Goal: Task Accomplishment & Management: Manage account settings

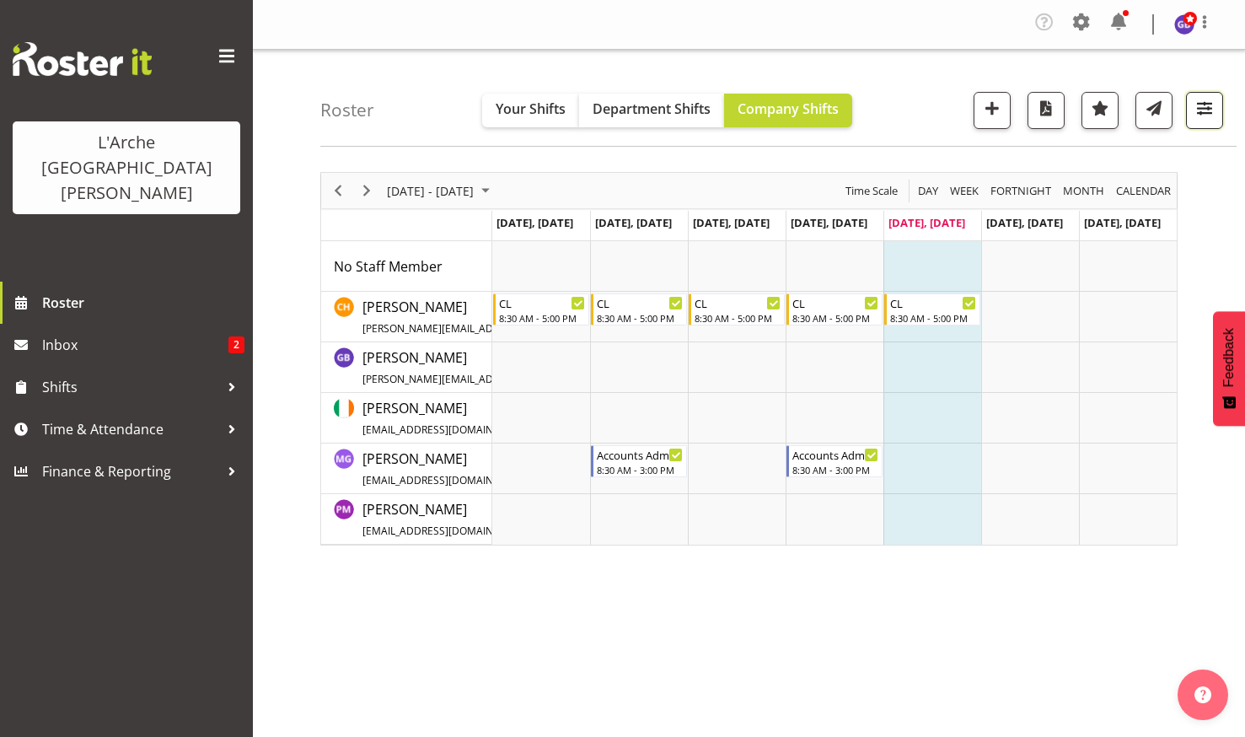
click at [1201, 99] on span "button" at bounding box center [1205, 108] width 22 height 22
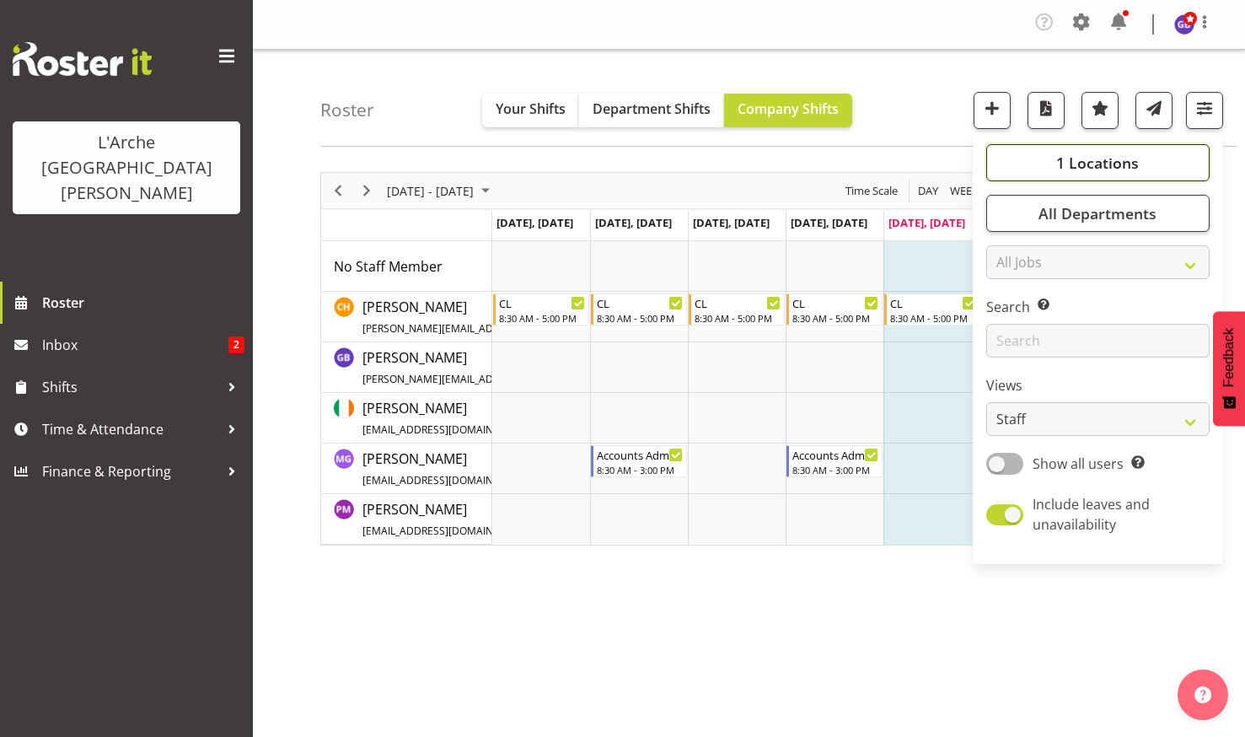
click at [1066, 157] on span "1 Locations" at bounding box center [1097, 163] width 83 height 20
click at [1008, 240] on span at bounding box center [1006, 245] width 13 height 13
click at [1008, 240] on input "20" at bounding box center [1005, 245] width 11 height 11
checkbox input "true"
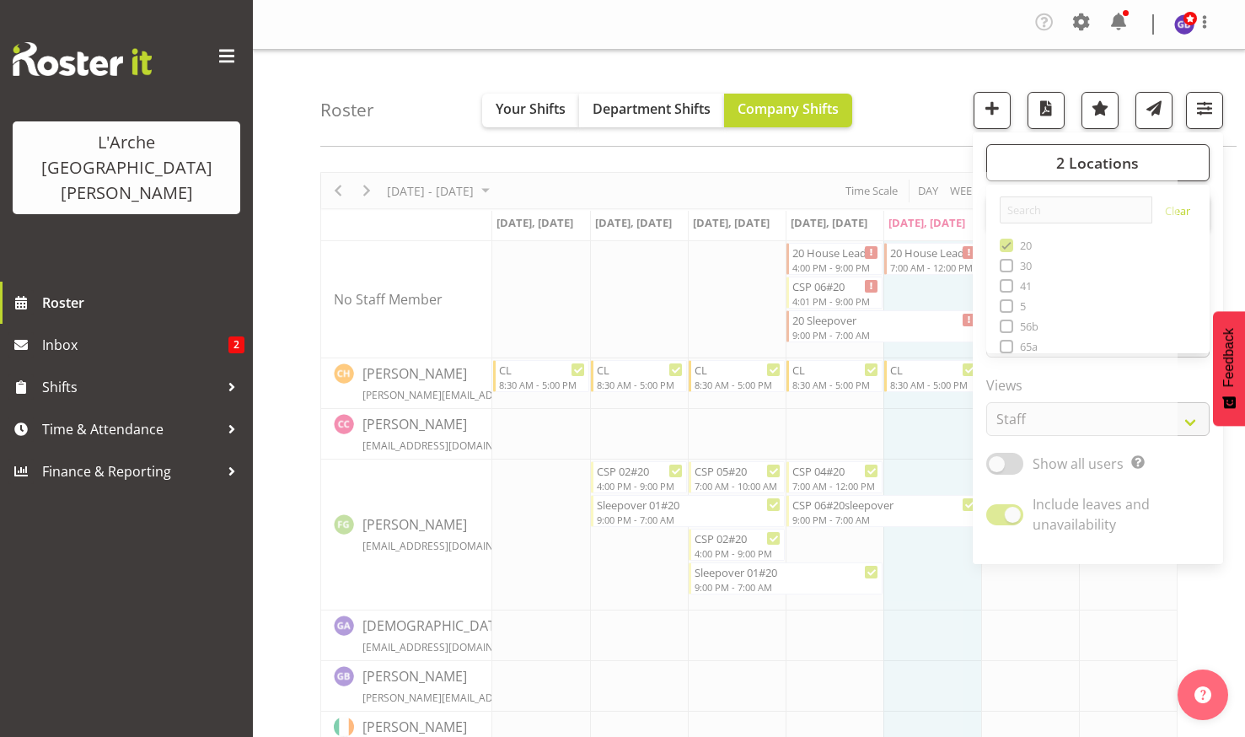
click at [897, 81] on div "Roster Your Shifts Department Shifts Company Shifts 2 Locations Clear 20 30 41 …" at bounding box center [778, 98] width 916 height 97
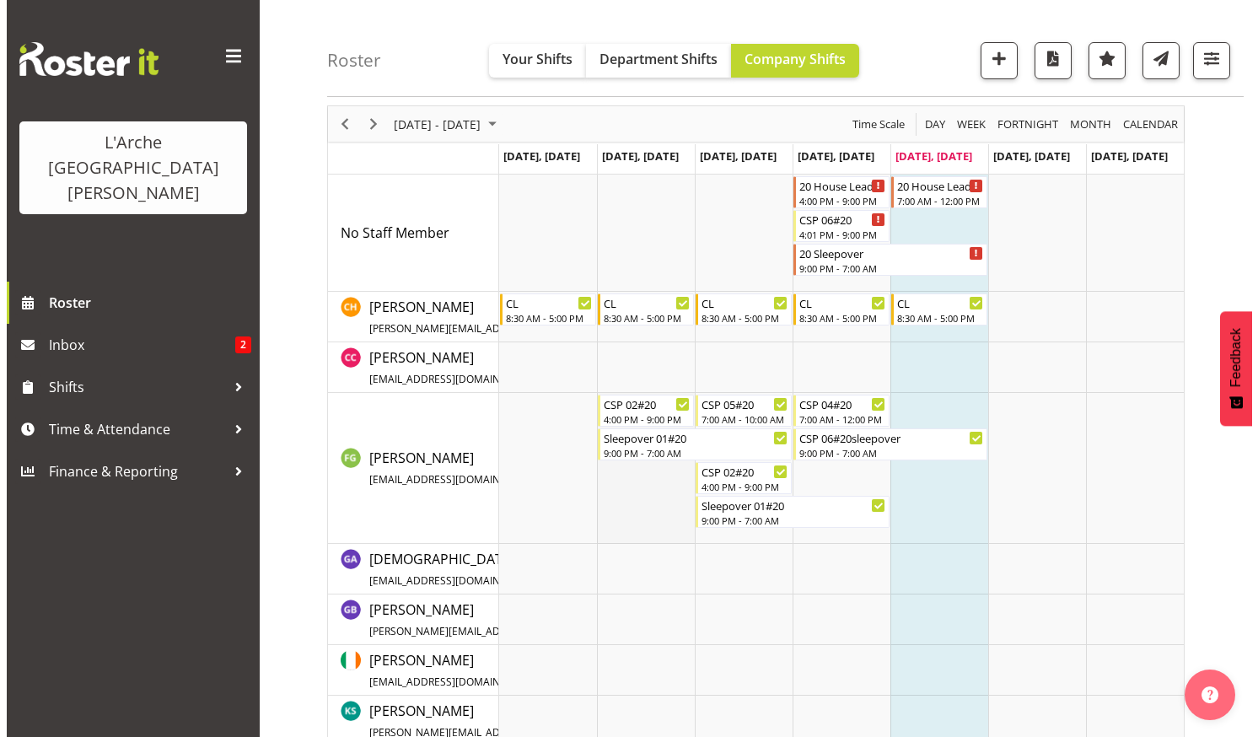
scroll to position [169, 0]
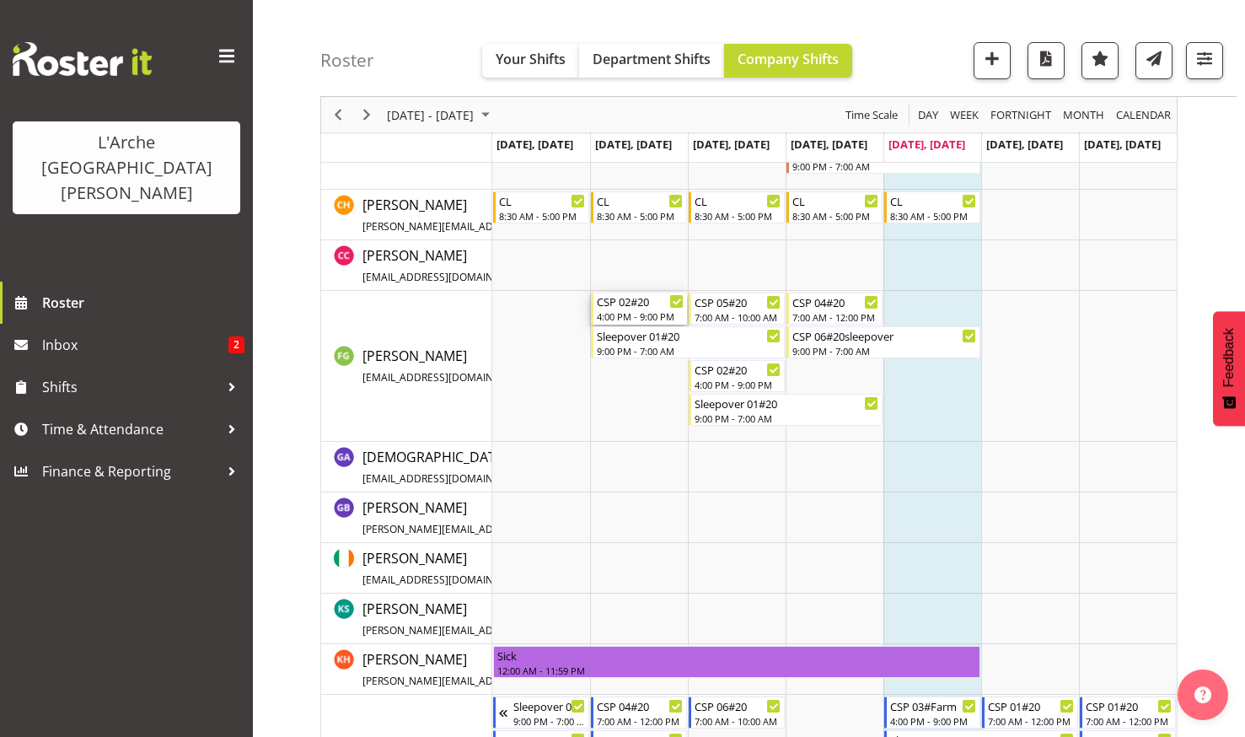
click at [631, 303] on div "CSP 02#20" at bounding box center [640, 301] width 87 height 17
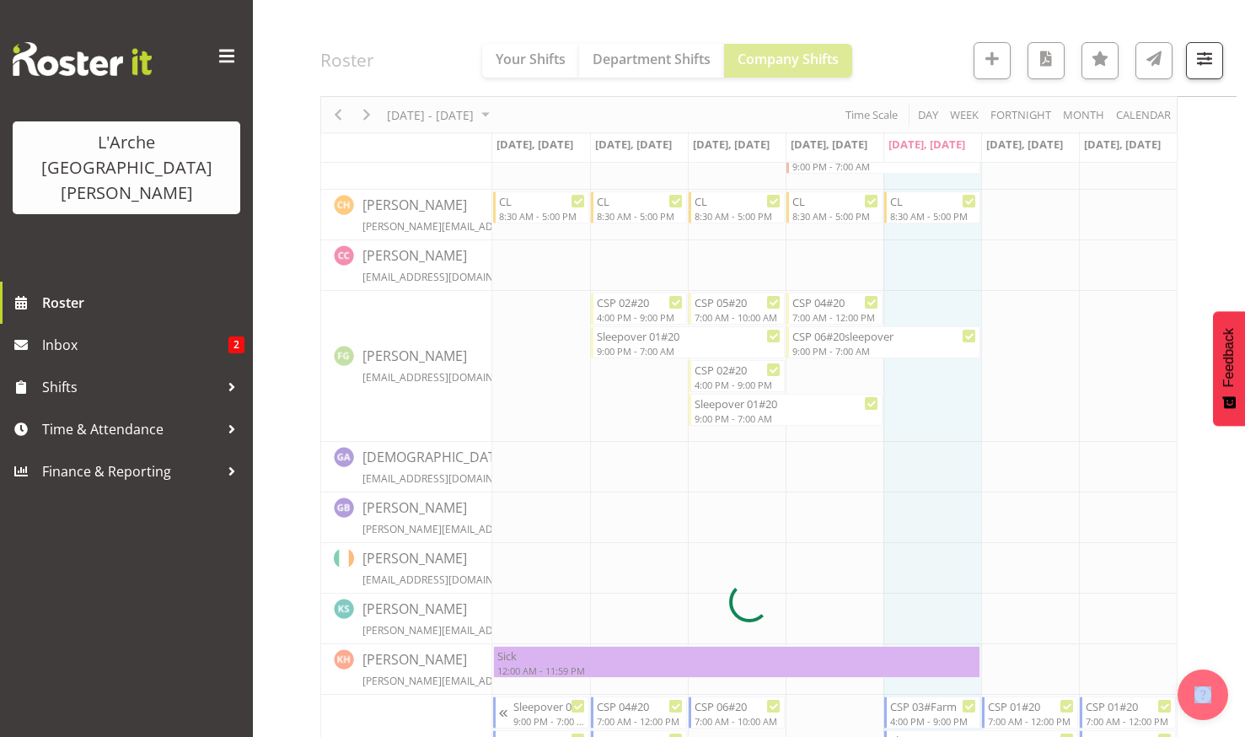
click at [631, 303] on div at bounding box center [748, 601] width 857 height 1197
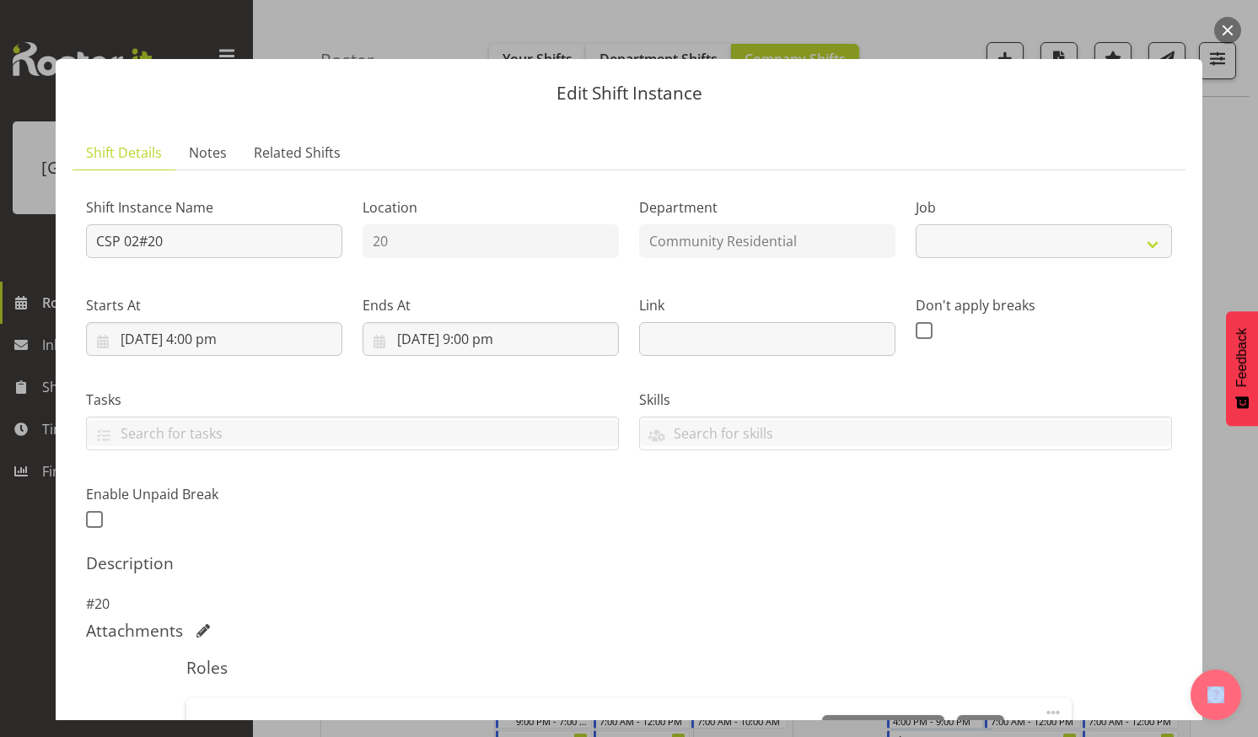
select select "3"
drag, startPoint x: 169, startPoint y: 239, endPoint x: 244, endPoint y: 223, distance: 76.7
click at [169, 240] on input "CSP 02#20" at bounding box center [214, 241] width 256 height 34
type input "C"
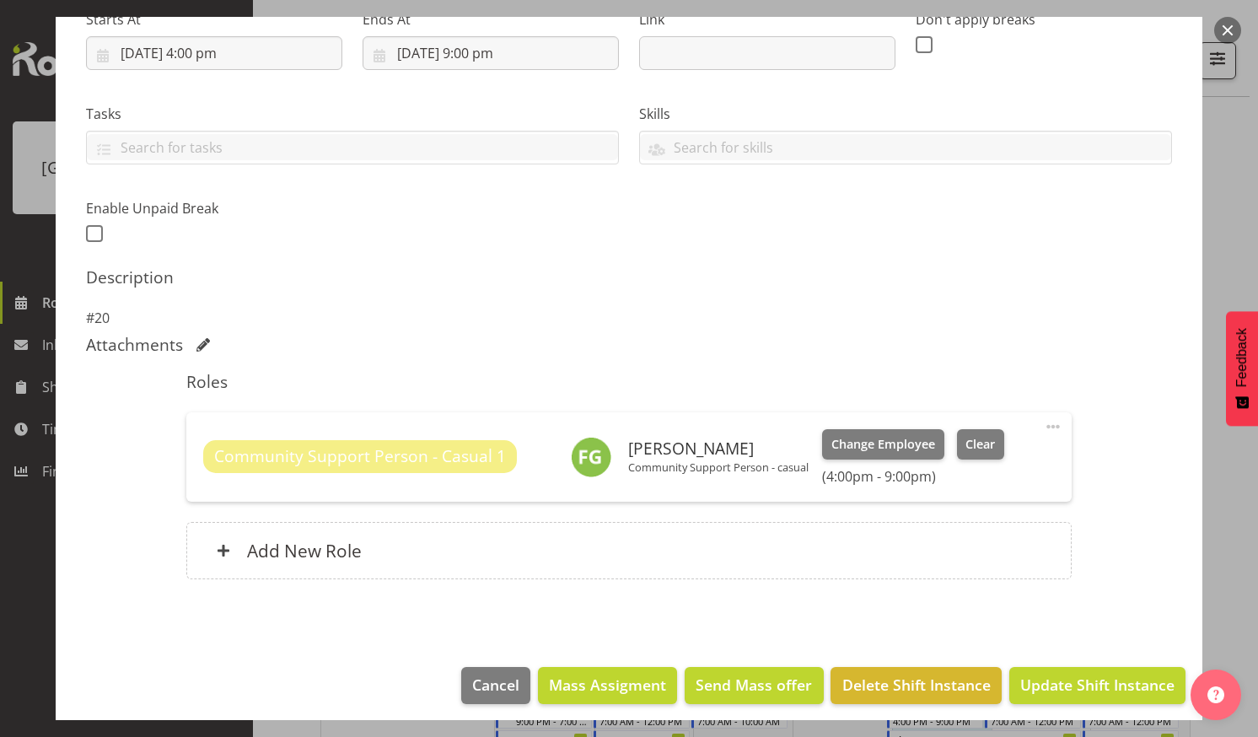
scroll to position [294, 0]
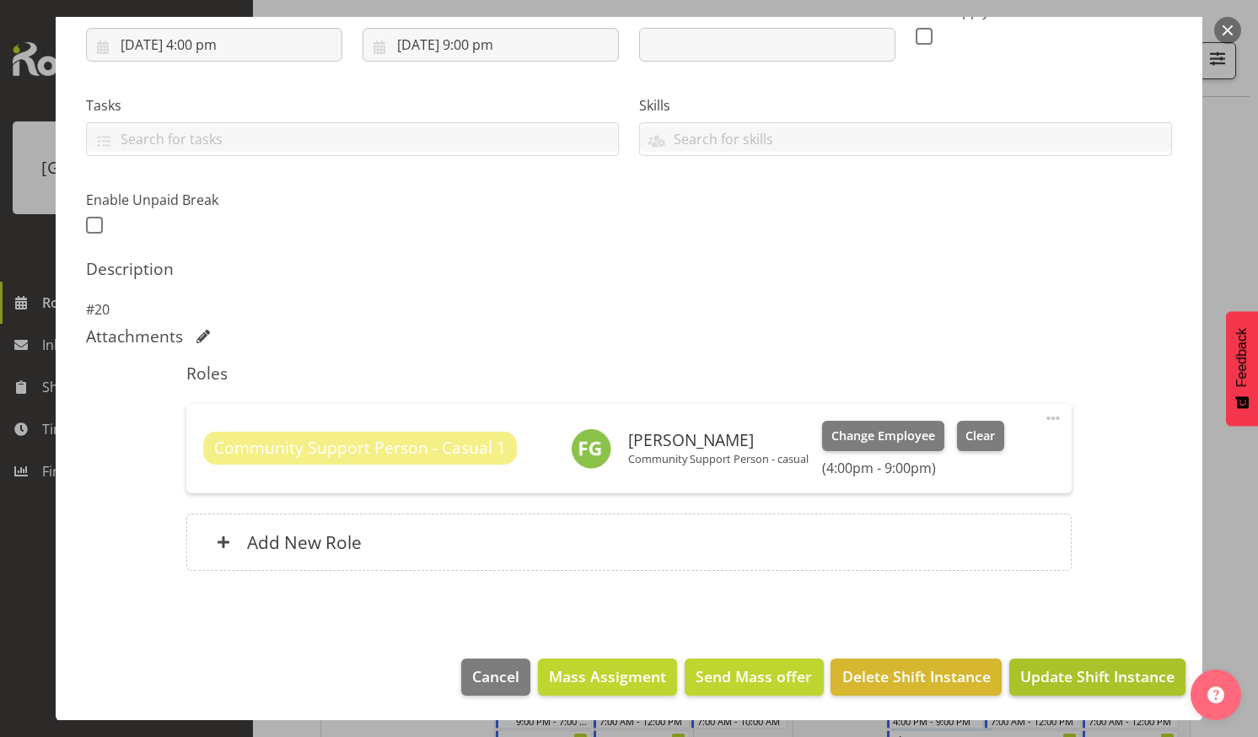
type input "Did not turn up"
click at [1047, 671] on span "Update Shift Instance" at bounding box center [1097, 676] width 154 height 22
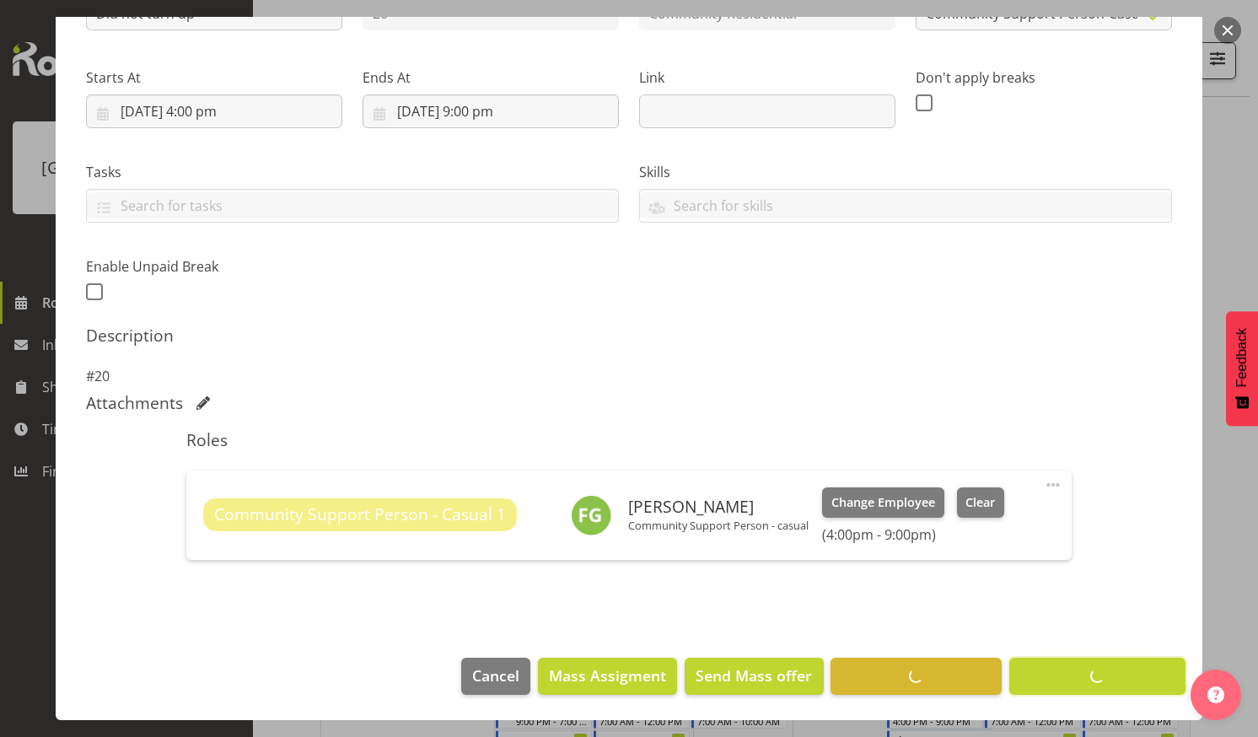
scroll to position [227, 0]
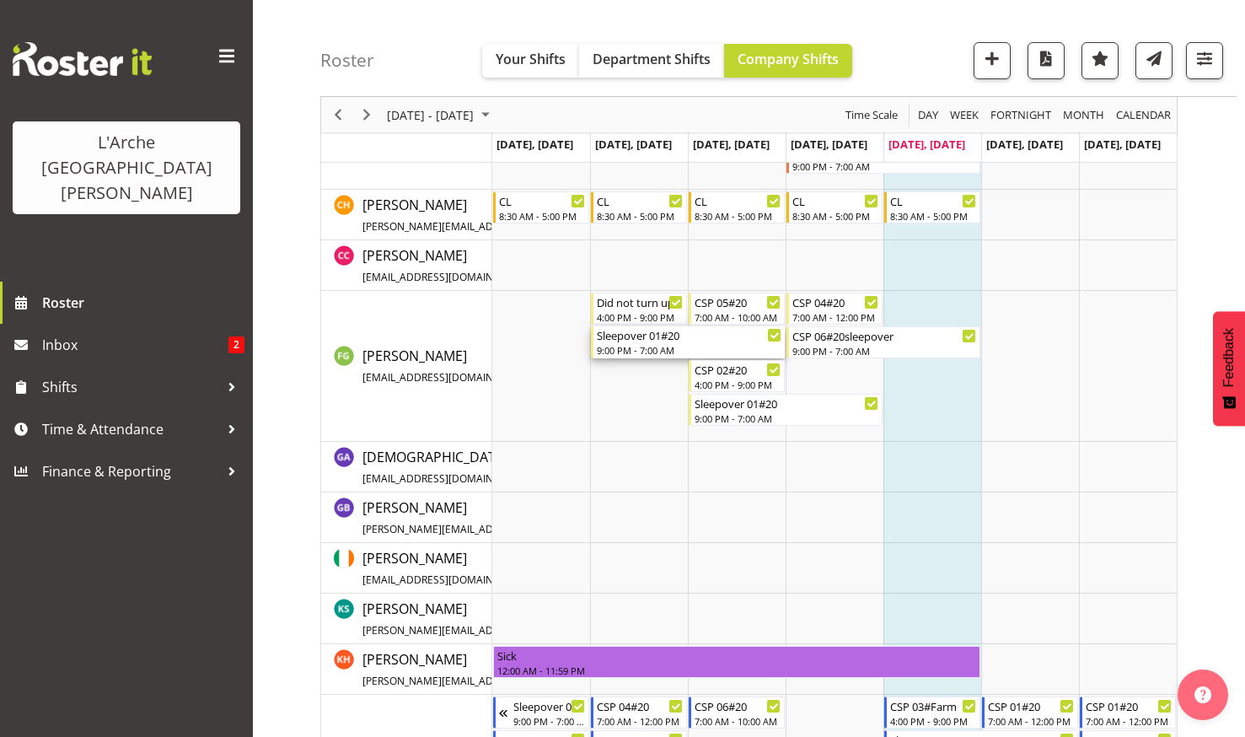
click at [620, 336] on div "Sleepover 01#20" at bounding box center [689, 334] width 185 height 17
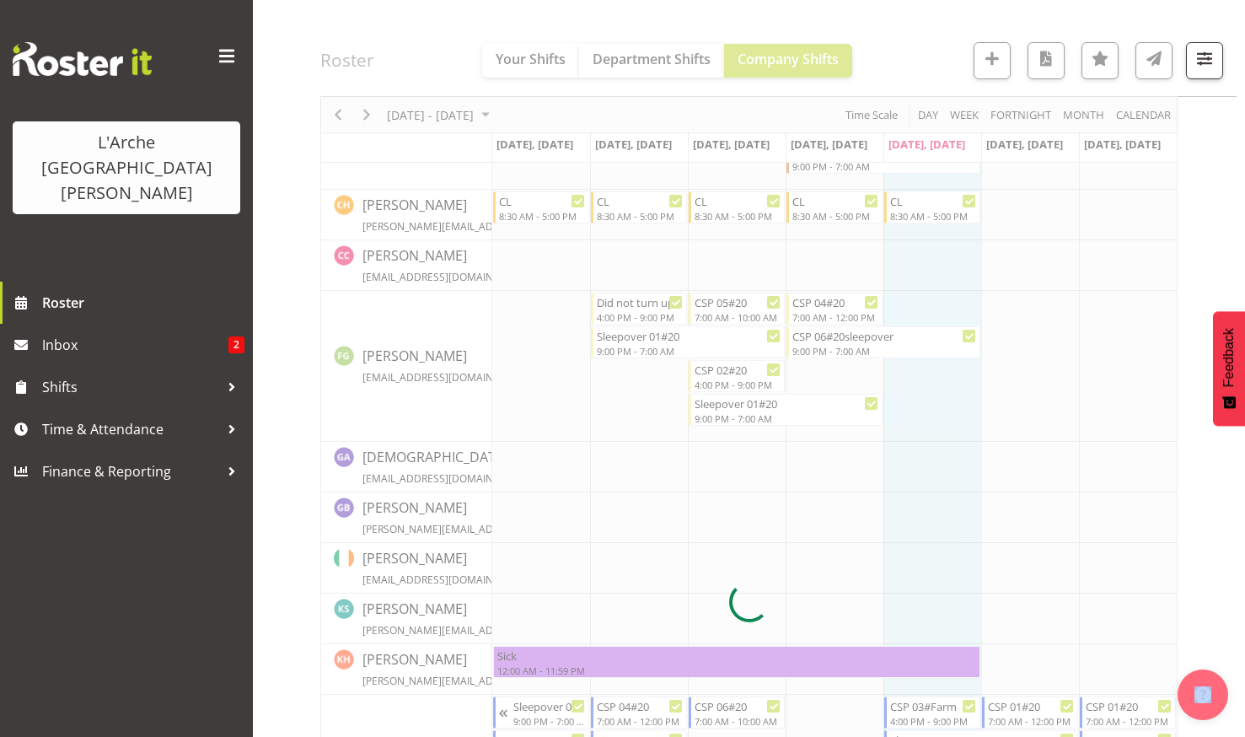
click at [620, 336] on div at bounding box center [748, 601] width 857 height 1197
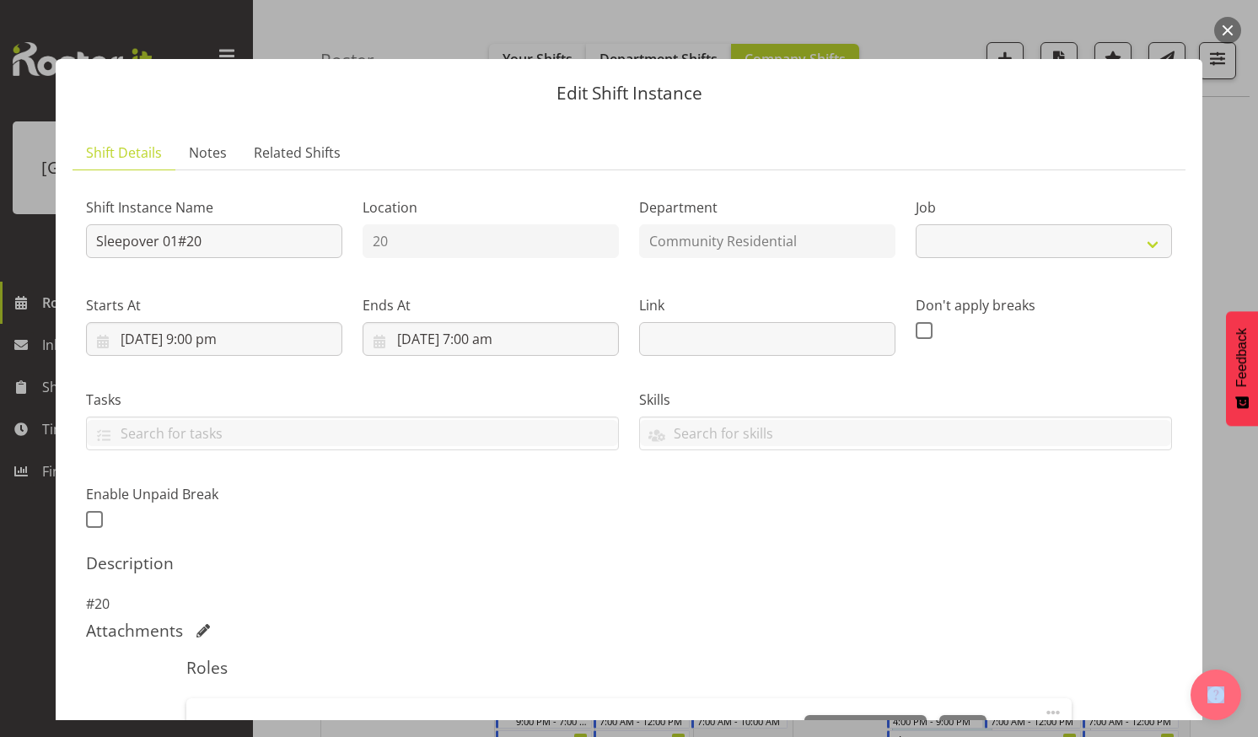
select select "3"
click at [205, 236] on input "Sleepover 01#20" at bounding box center [214, 241] width 256 height 34
type input "S"
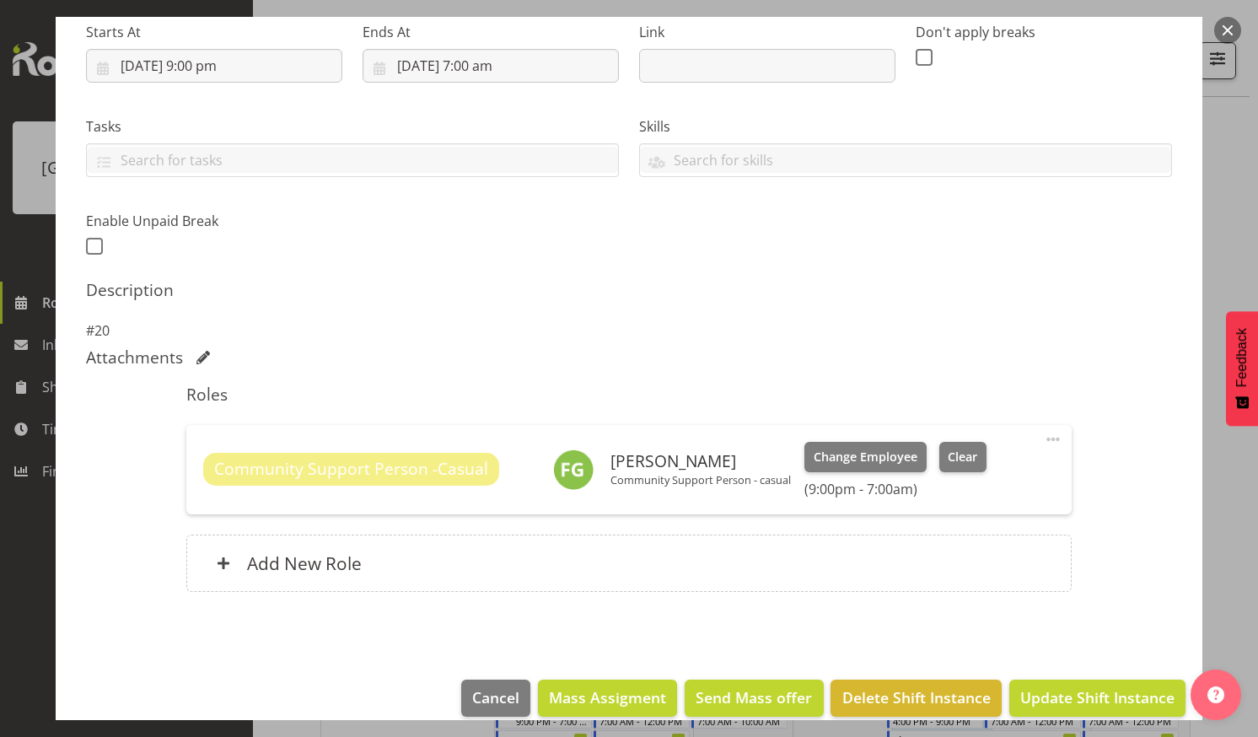
scroll to position [294, 0]
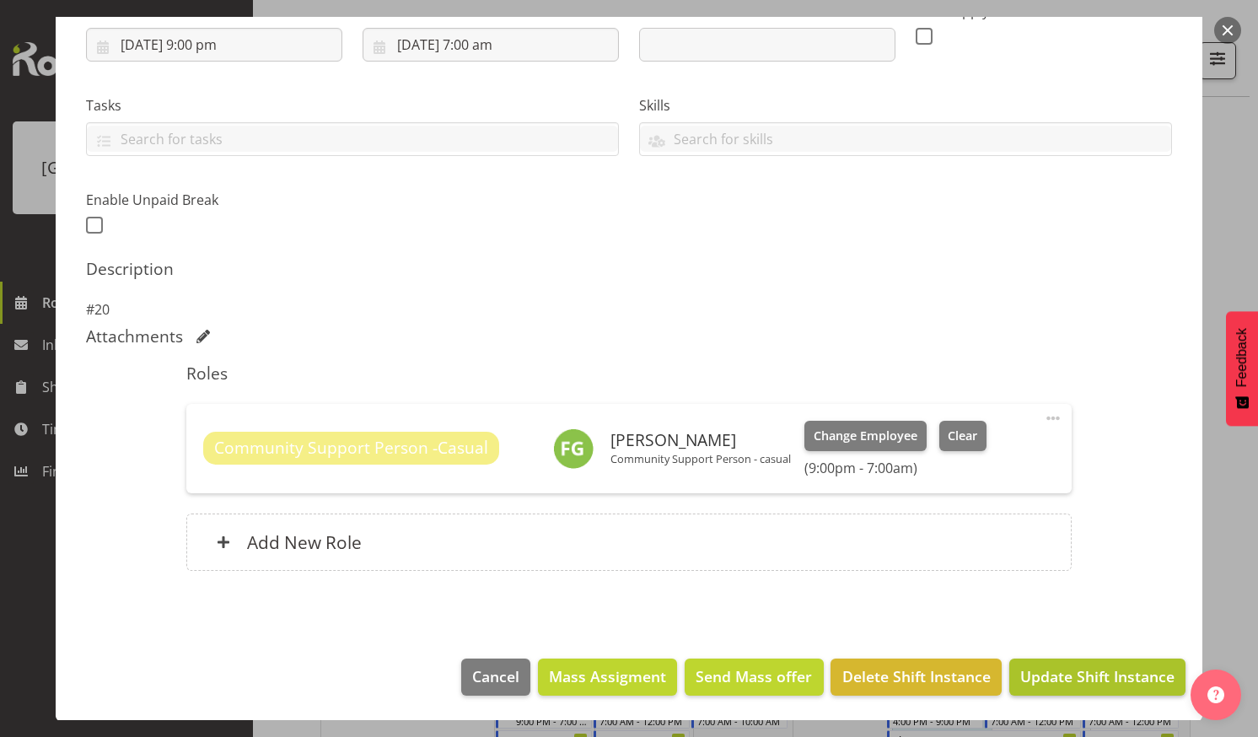
type input "Did not turn up"
click at [1058, 670] on span "Update Shift Instance" at bounding box center [1097, 676] width 154 height 22
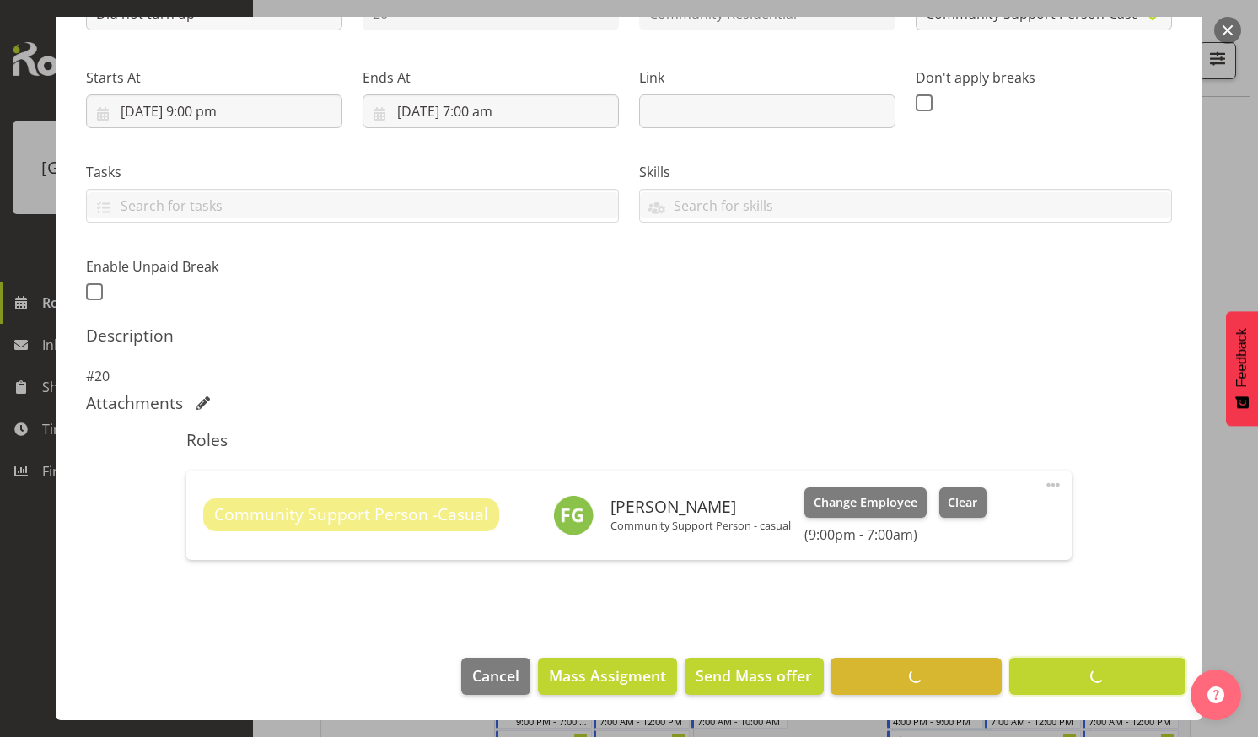
scroll to position [227, 0]
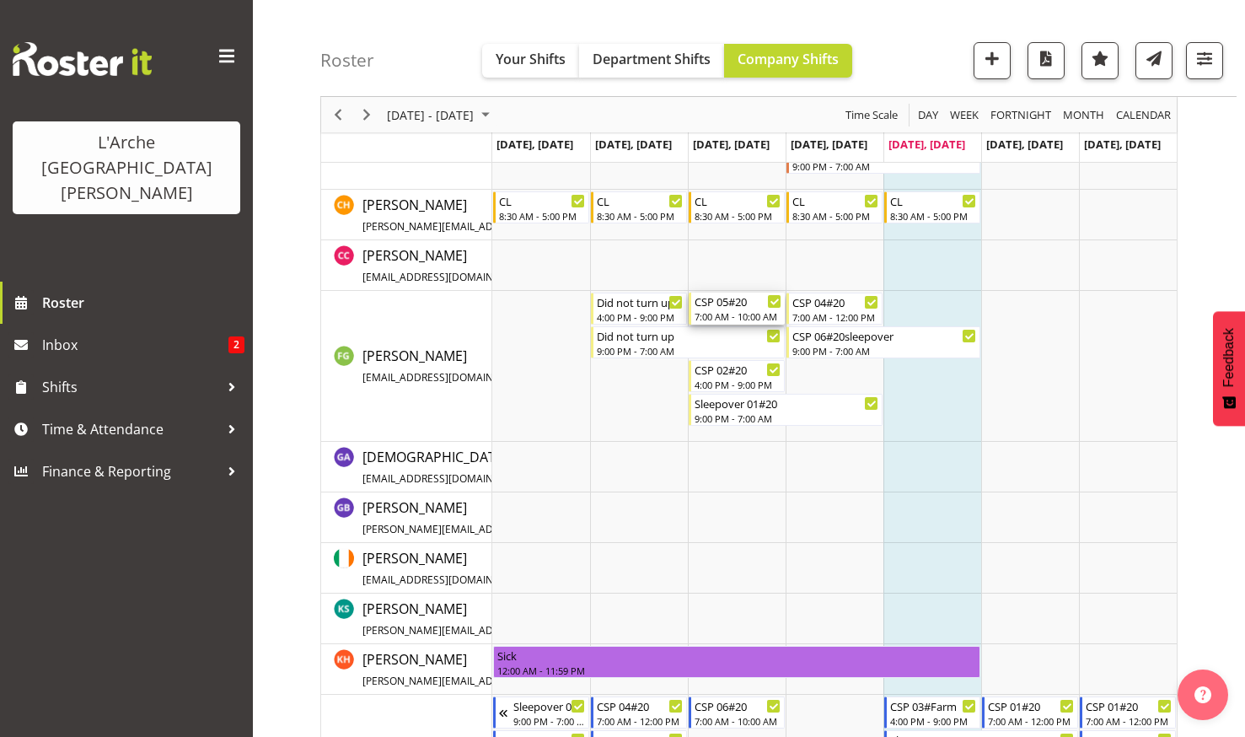
click at [723, 304] on div "CSP 05#20" at bounding box center [738, 301] width 87 height 17
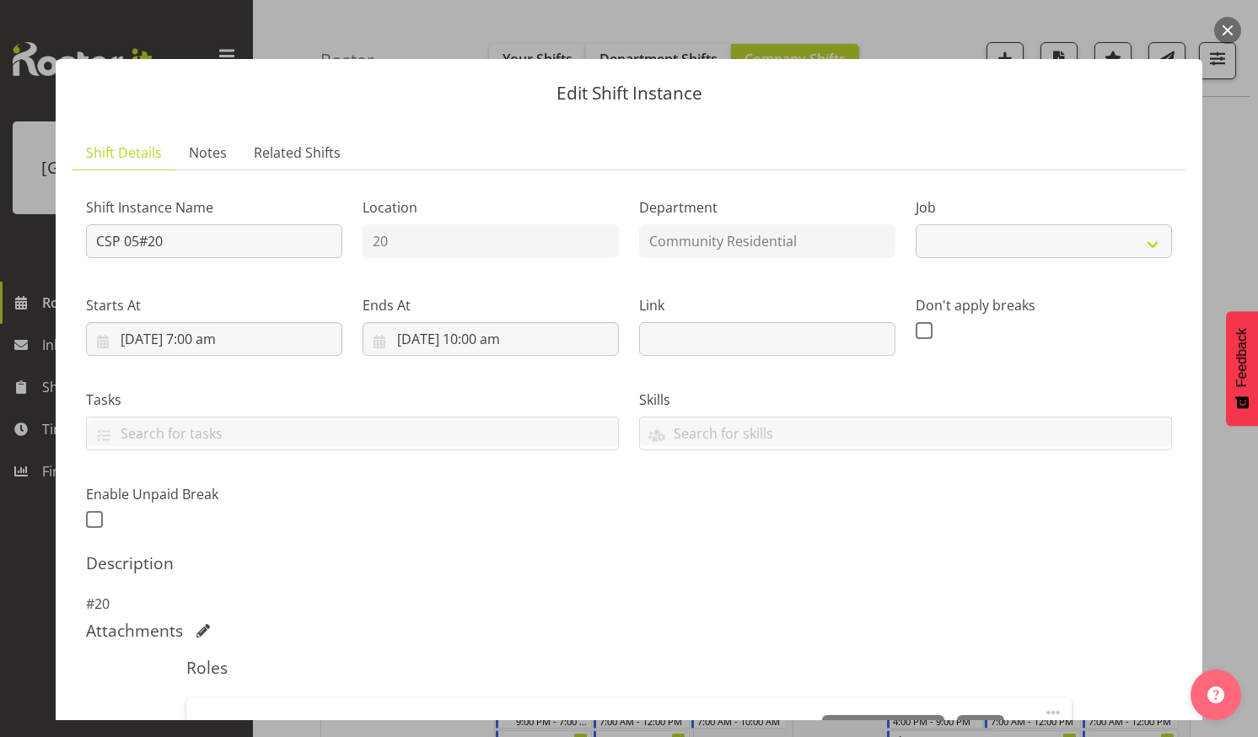
select select "3"
click at [164, 234] on input "CSP 05#20" at bounding box center [214, 241] width 256 height 34
type input "C"
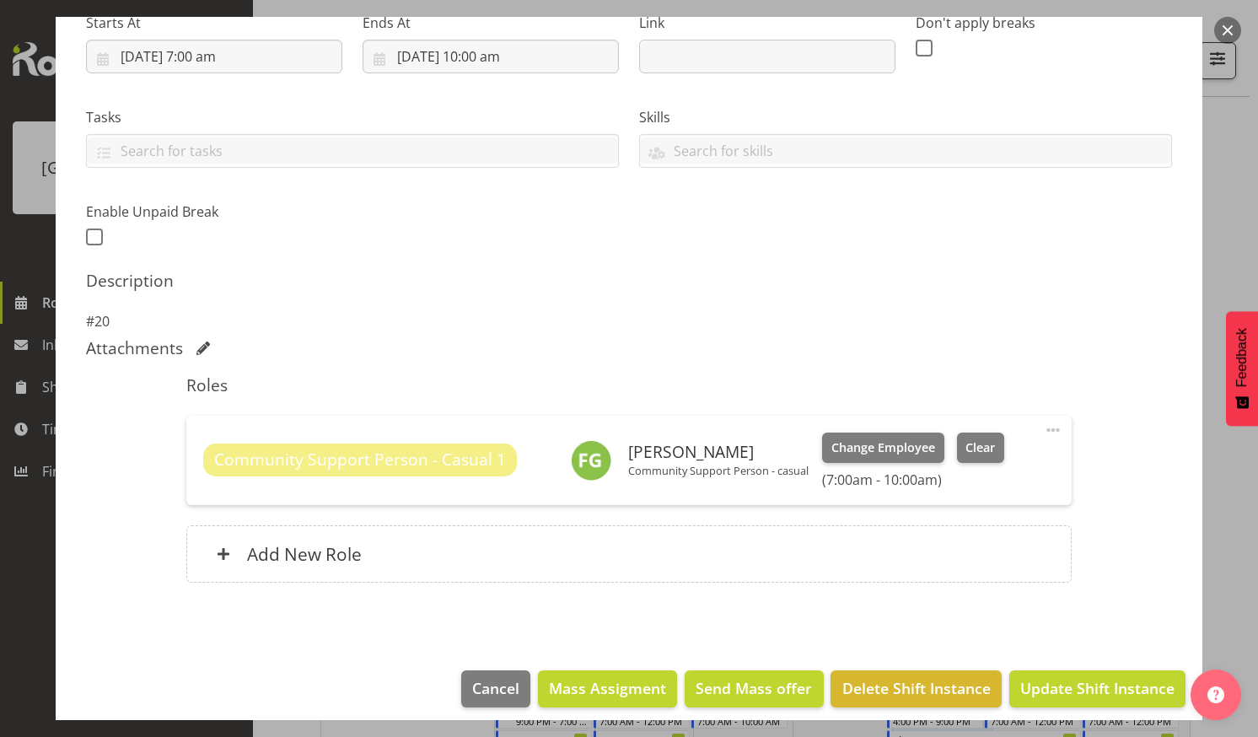
scroll to position [294, 0]
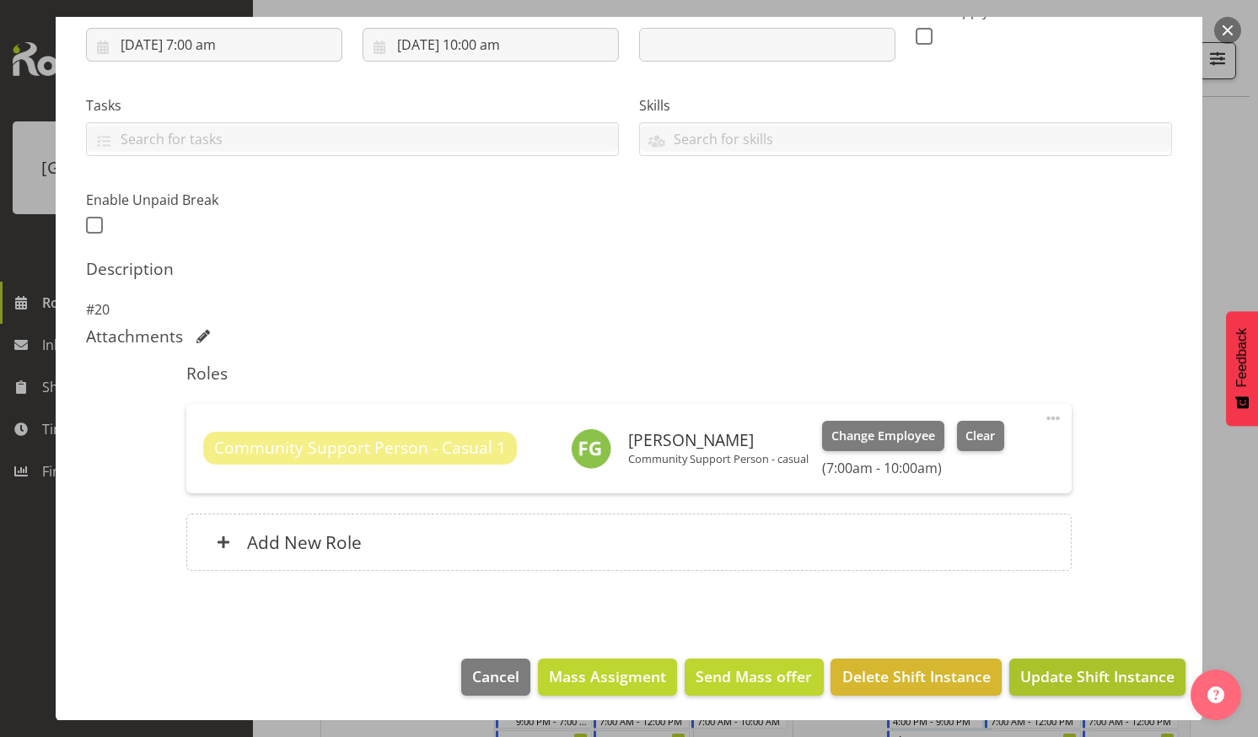
type input "Did not turn up"
click at [1038, 669] on span "Update Shift Instance" at bounding box center [1097, 676] width 154 height 22
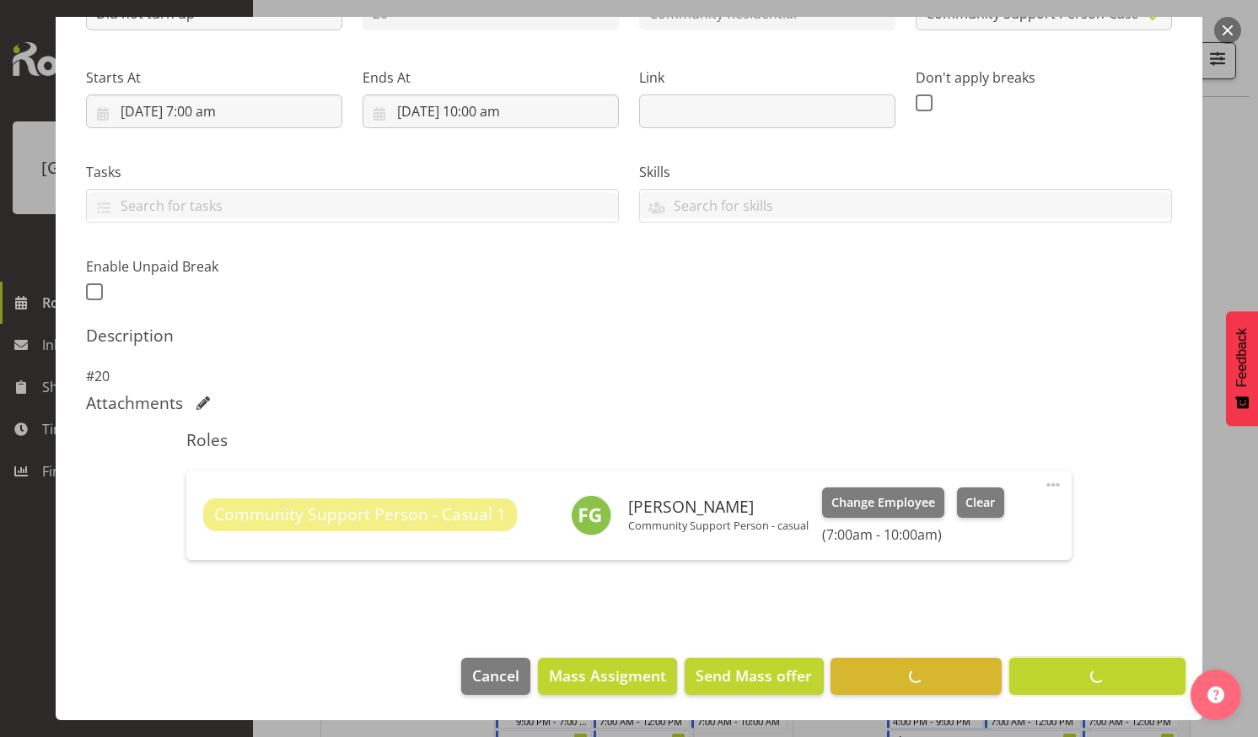
scroll to position [227, 0]
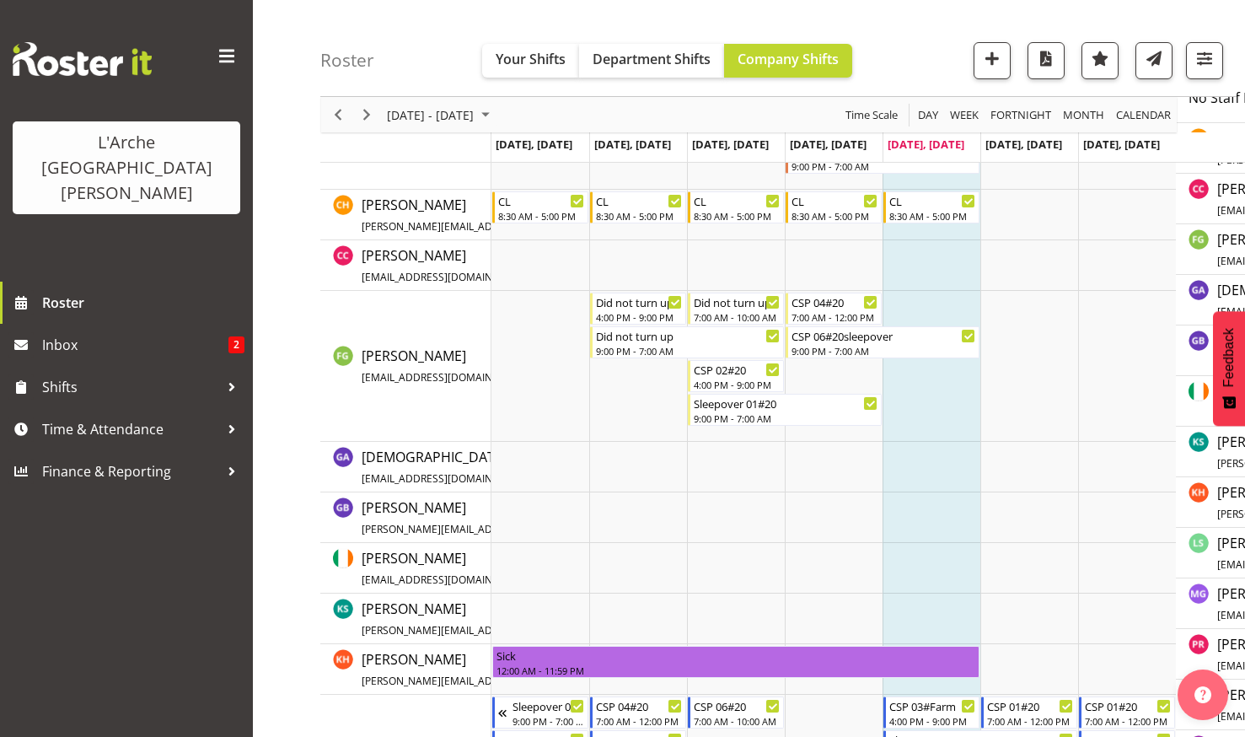
click at [923, 304] on td "Timeline Week of August 29, 2025" at bounding box center [932, 366] width 98 height 151
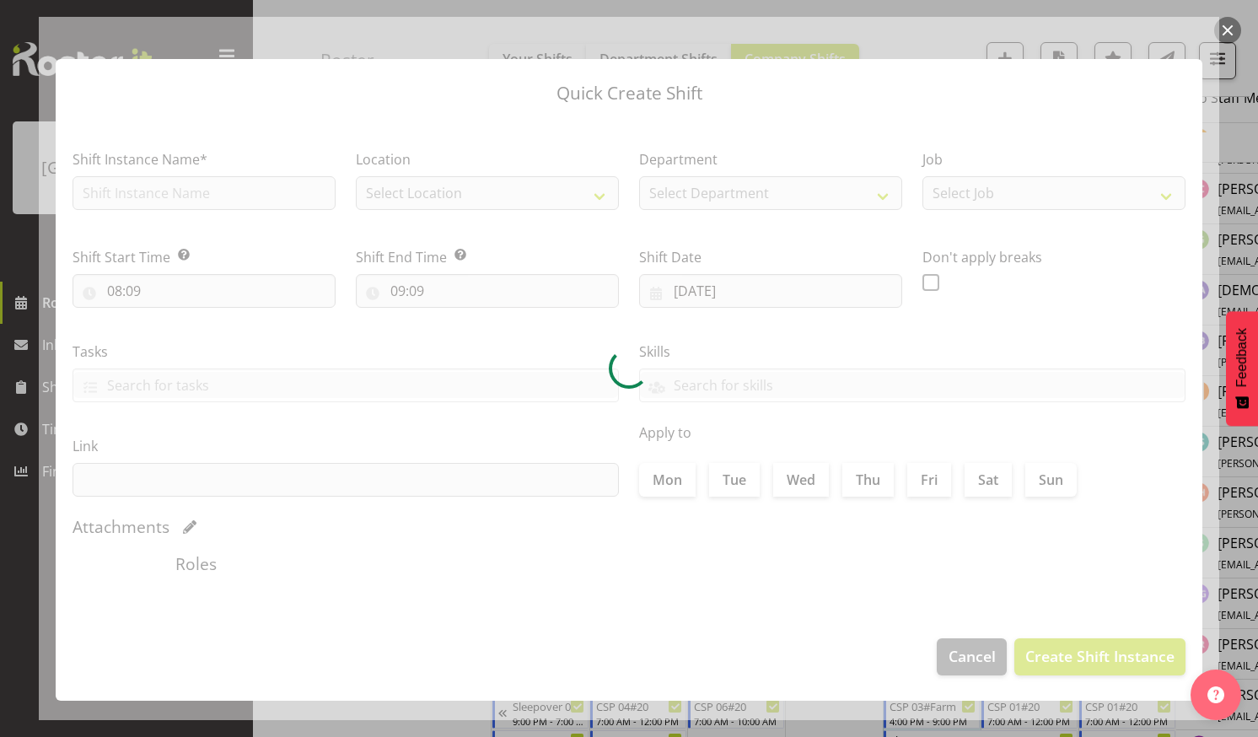
checkbox input "true"
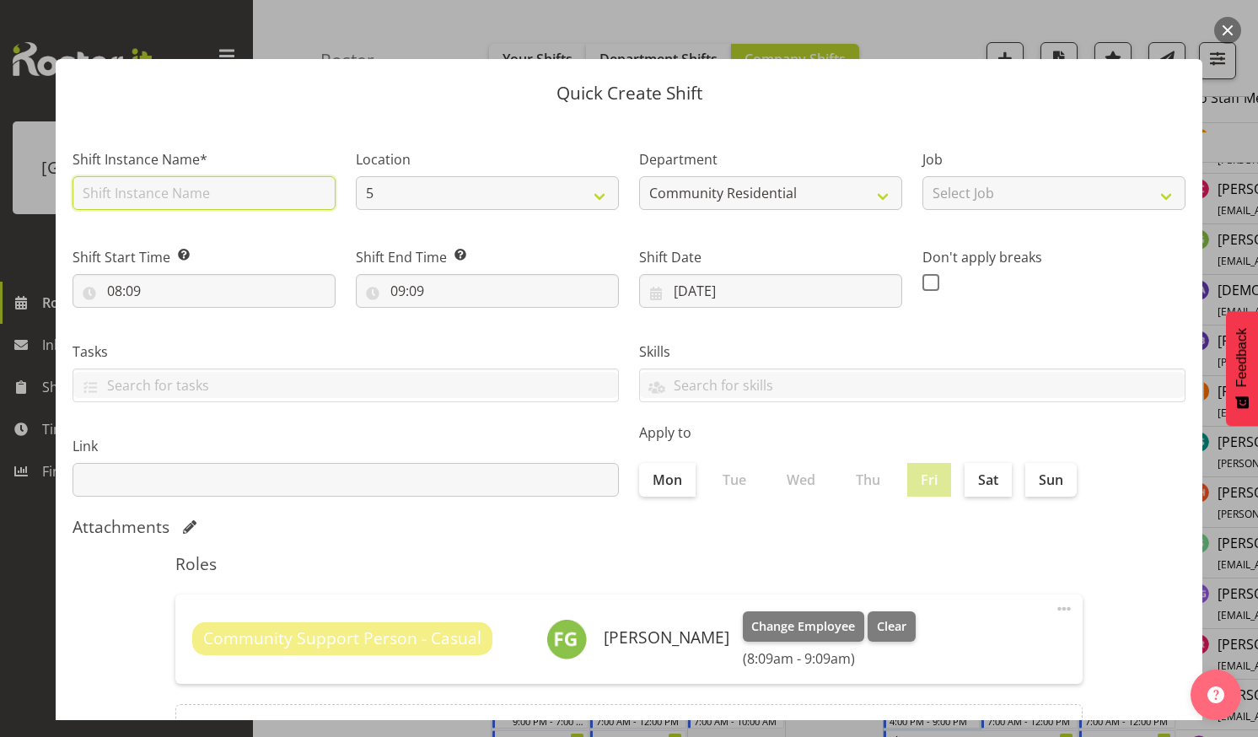
click at [202, 185] on input "text" at bounding box center [204, 193] width 263 height 34
type input "CSP 06#20"
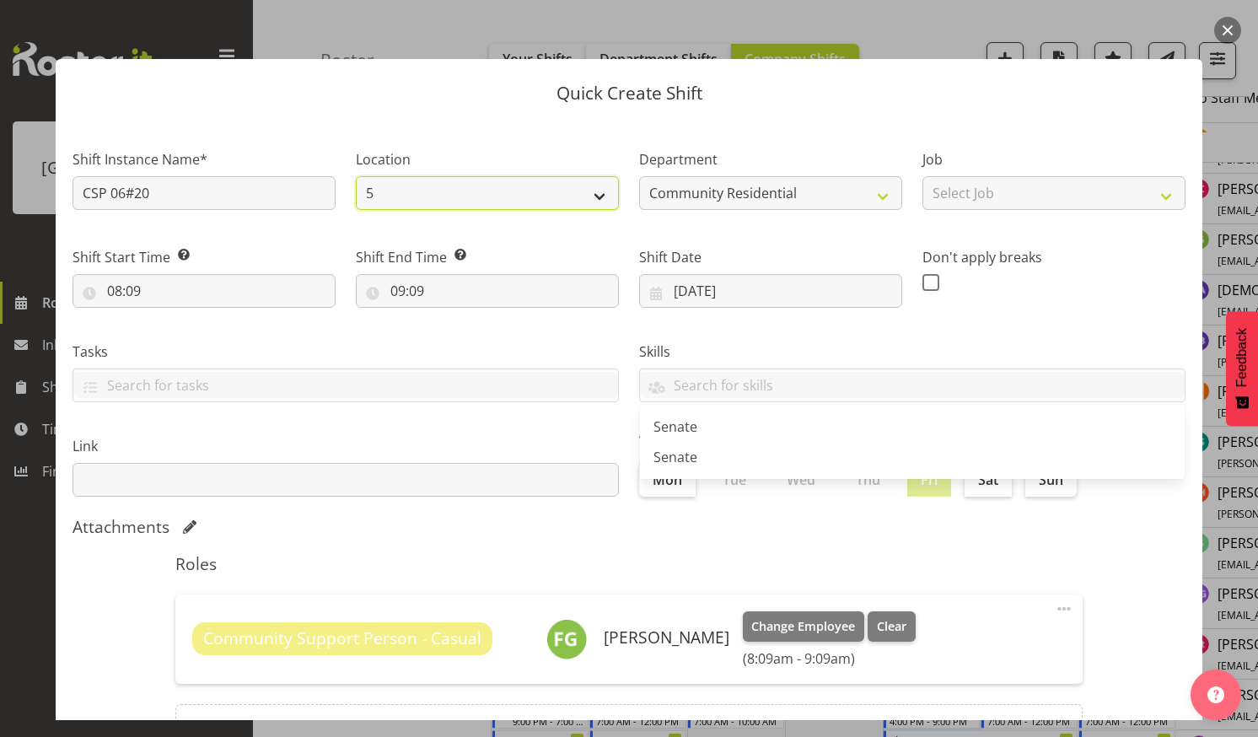
click at [593, 188] on select "5 73 20 30 41 5 65a" at bounding box center [487, 193] width 263 height 34
select select "19"
click at [356, 176] on select "5 73 20 30 41 5 65a" at bounding box center [487, 193] width 263 height 34
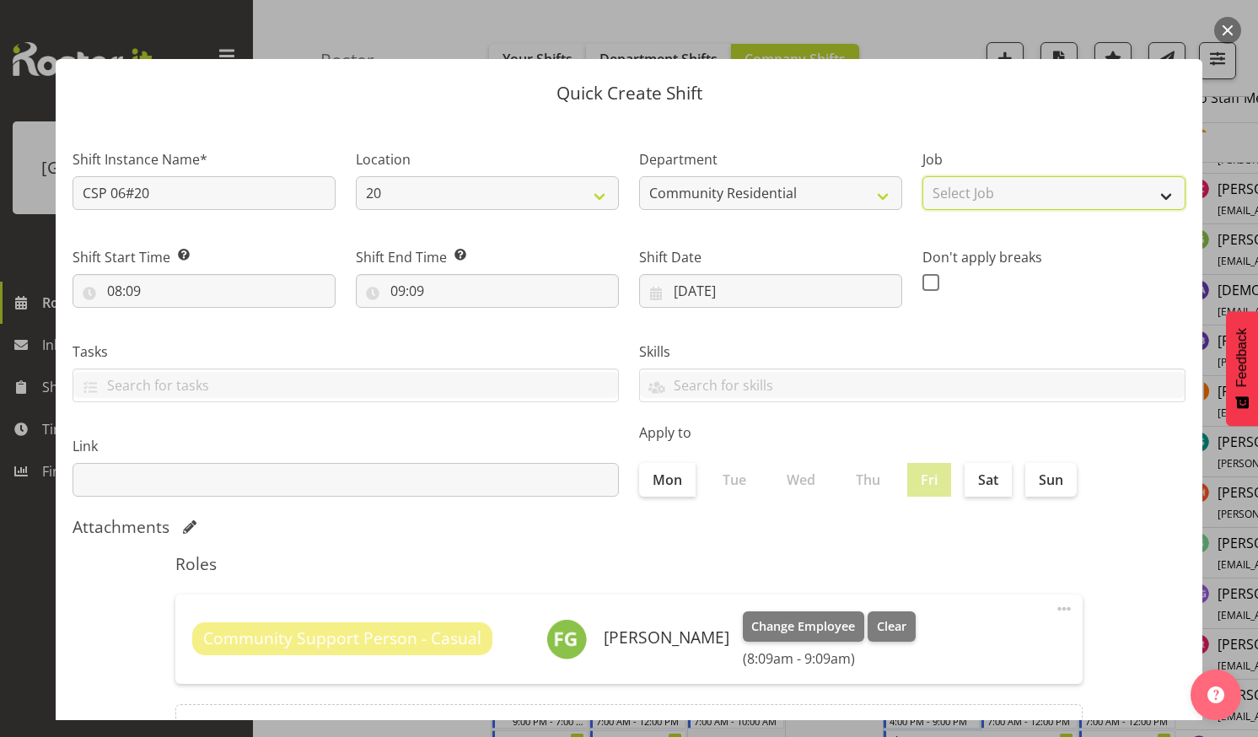
click at [1152, 186] on select "Select Job Accounts Admin Art Coordinator Community Leader Community Support Pe…" at bounding box center [1053, 193] width 263 height 34
select select "3"
click at [922, 176] on select "Select Job Accounts Admin Art Coordinator Community Leader Community Support Pe…" at bounding box center [1053, 193] width 263 height 34
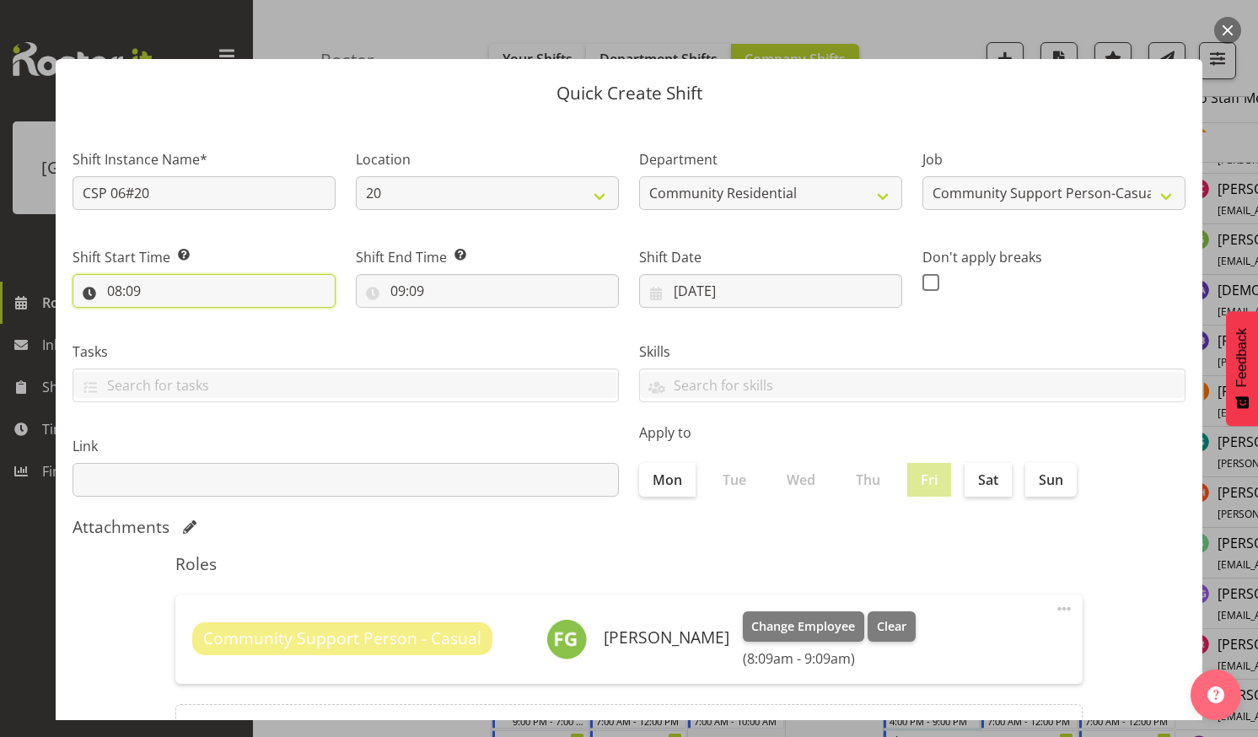
click at [179, 284] on input "08:09" at bounding box center [204, 291] width 263 height 34
click at [180, 331] on select "00 01 02 03 04 05 06 07 08 09 10 11 12 13 14 15 16 17 18 19 20 21 22 23" at bounding box center [188, 335] width 38 height 34
select select "7"
click at [169, 318] on select "00 01 02 03 04 05 06 07 08 09 10 11 12 13 14 15 16 17 18 19 20 21 22 23" at bounding box center [188, 335] width 38 height 34
type input "07:09"
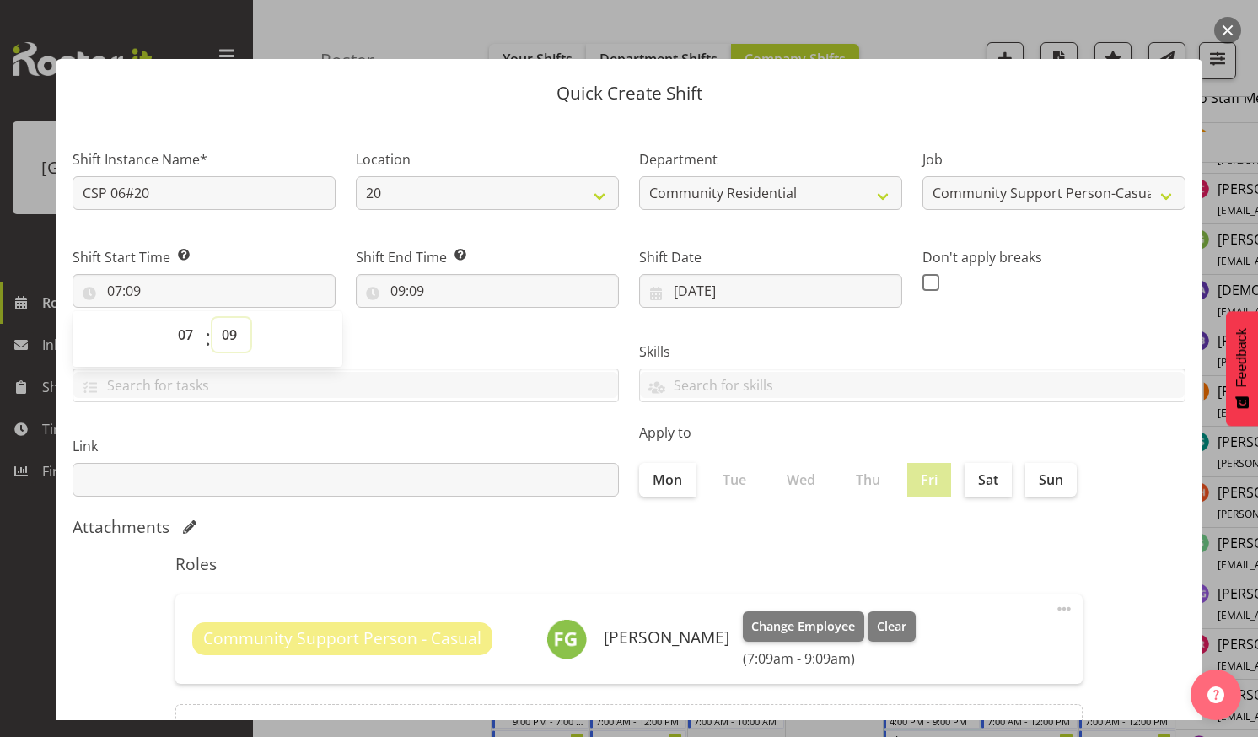
click at [229, 326] on select "00 01 02 03 04 05 06 07 08 09 10 11 12 13 14 15 16 17 18 19 20 21 22 23 24 25 2…" at bounding box center [231, 335] width 38 height 34
select select "0"
click at [212, 318] on select "00 01 02 03 04 05 06 07 08 09 10 11 12 13 14 15 16 17 18 19 20 21 22 23 24 25 2…" at bounding box center [231, 335] width 38 height 34
type input "07:00"
click at [465, 284] on input "09:09" at bounding box center [487, 291] width 263 height 34
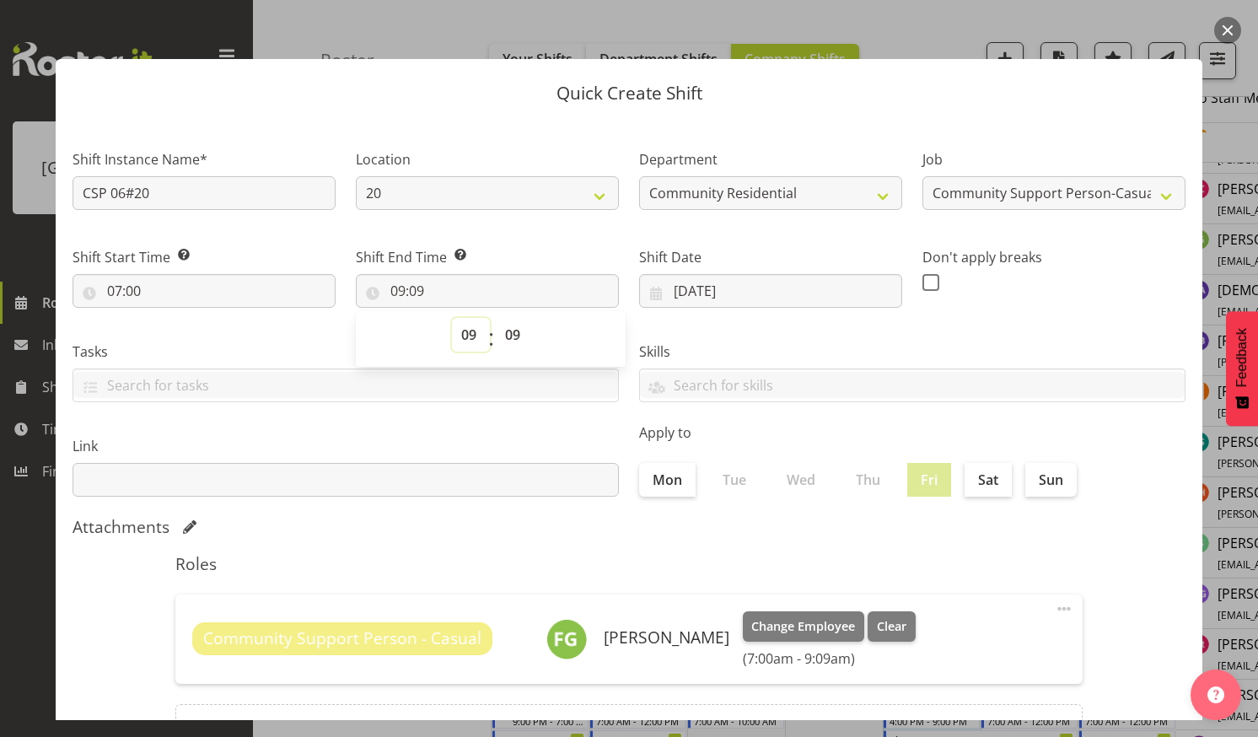
click at [465, 330] on select "00 01 02 03 04 05 06 07 08 09 10 11 12 13 14 15 16 17 18 19 20 21 22 23" at bounding box center [471, 335] width 38 height 34
select select "12"
click at [452, 318] on select "00 01 02 03 04 05 06 07 08 09 10 11 12 13 14 15 16 17 18 19 20 21 22 23" at bounding box center [471, 335] width 38 height 34
type input "12:09"
click at [509, 330] on select "00 01 02 03 04 05 06 07 08 09 10 11 12 13 14 15 16 17 18 19 20 21 22 23 24 25 2…" at bounding box center [515, 335] width 38 height 34
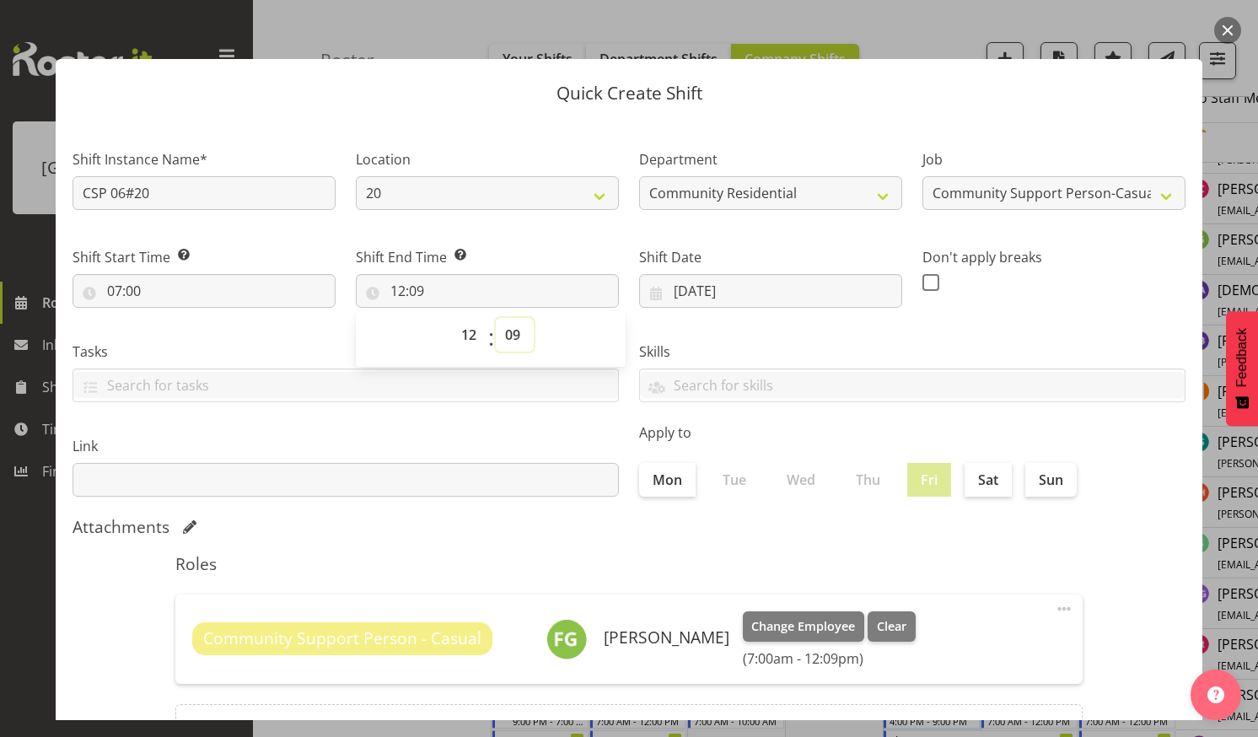
select select "0"
click at [496, 318] on select "00 01 02 03 04 05 06 07 08 09 10 11 12 13 14 15 16 17 18 19 20 21 22 23 24 25 2…" at bounding box center [515, 335] width 38 height 34
type input "12:00"
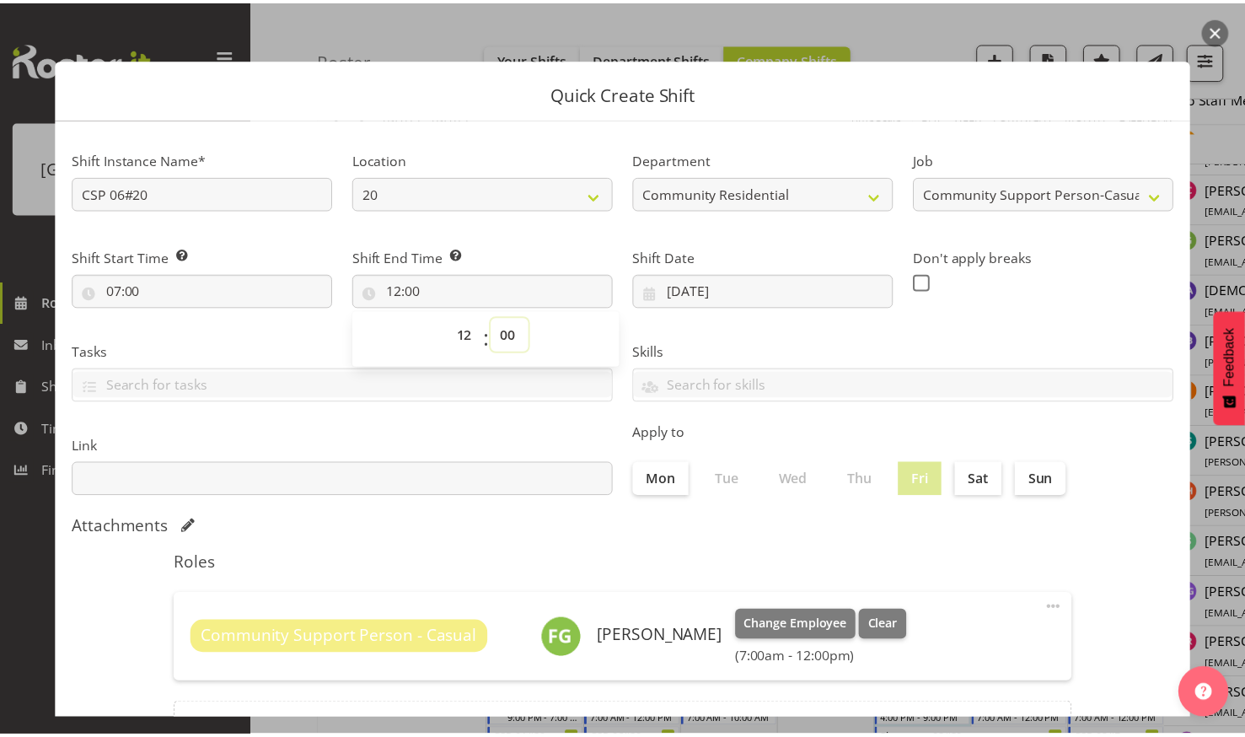
scroll to position [157, 0]
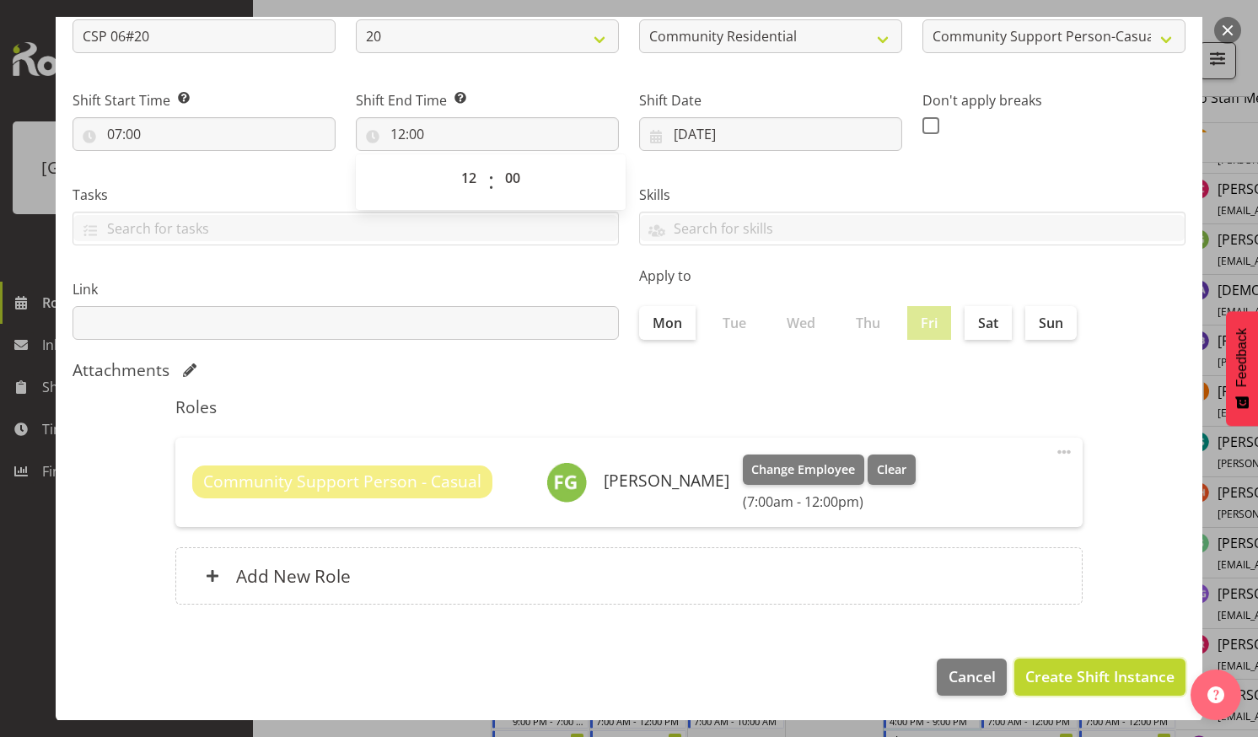
click at [1056, 665] on span "Create Shift Instance" at bounding box center [1099, 676] width 149 height 22
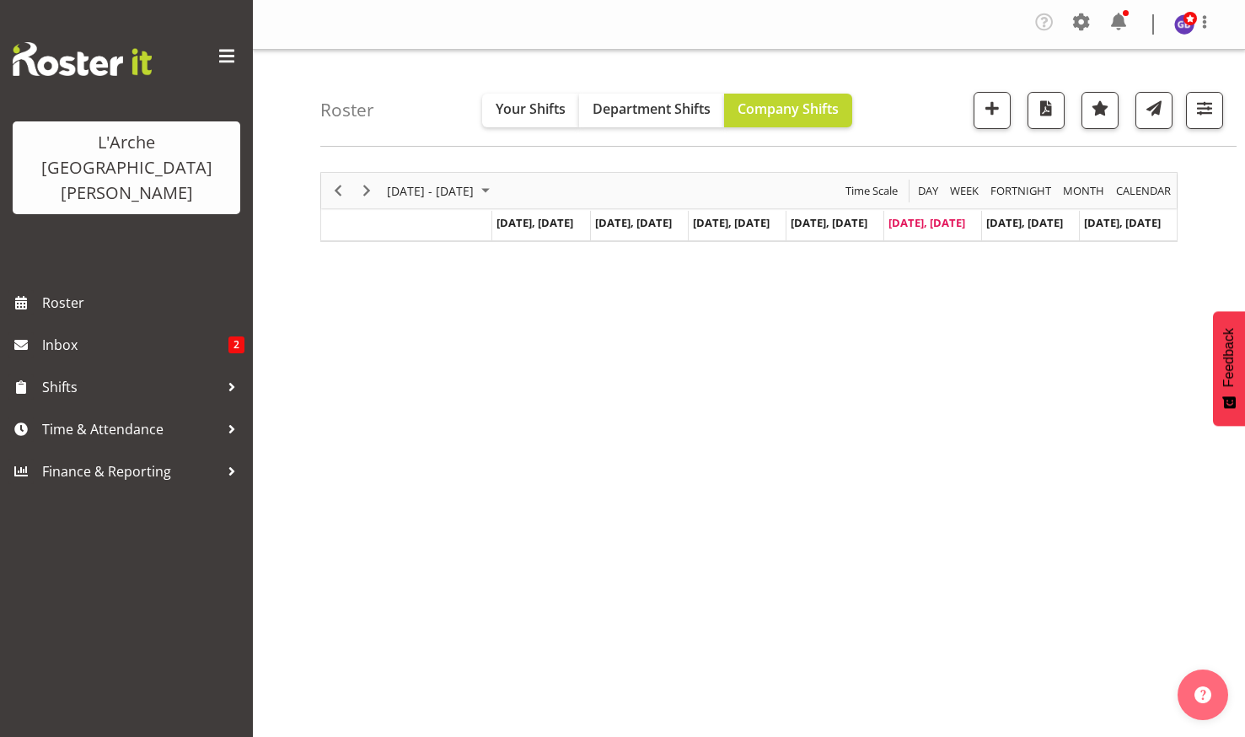
scroll to position [97, 0]
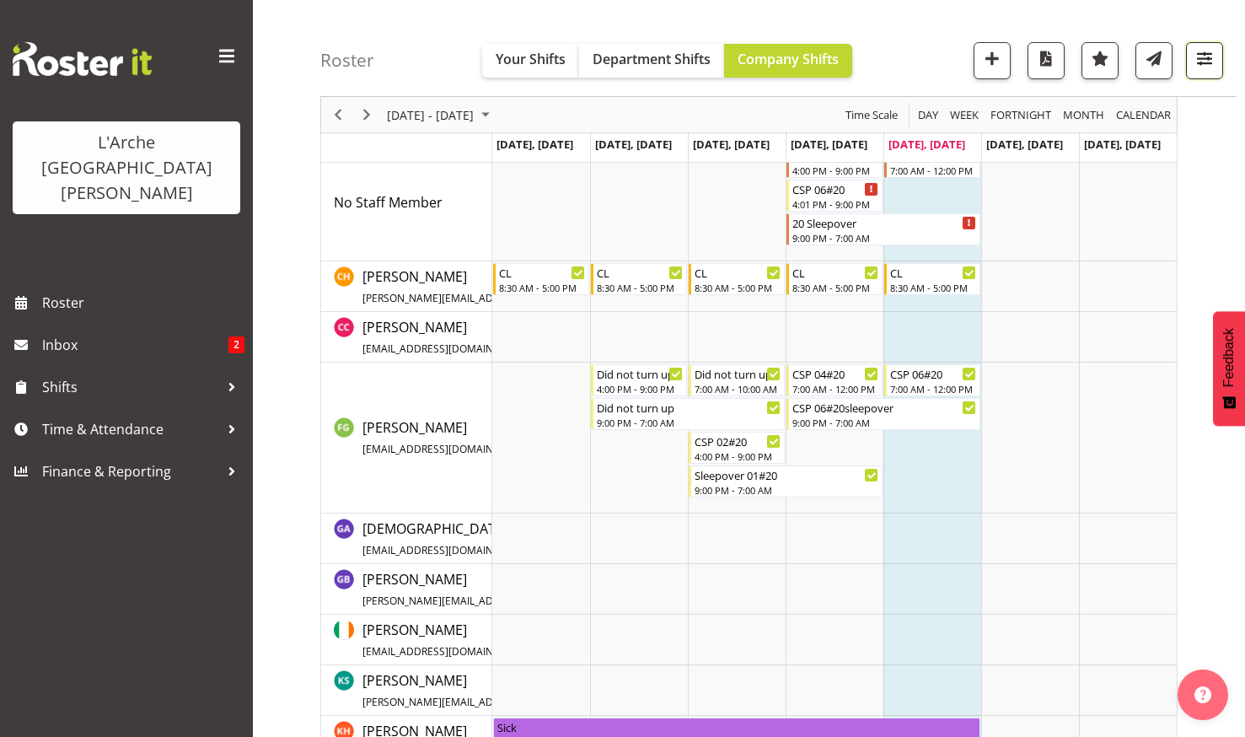
click at [1198, 50] on span "button" at bounding box center [1205, 58] width 22 height 22
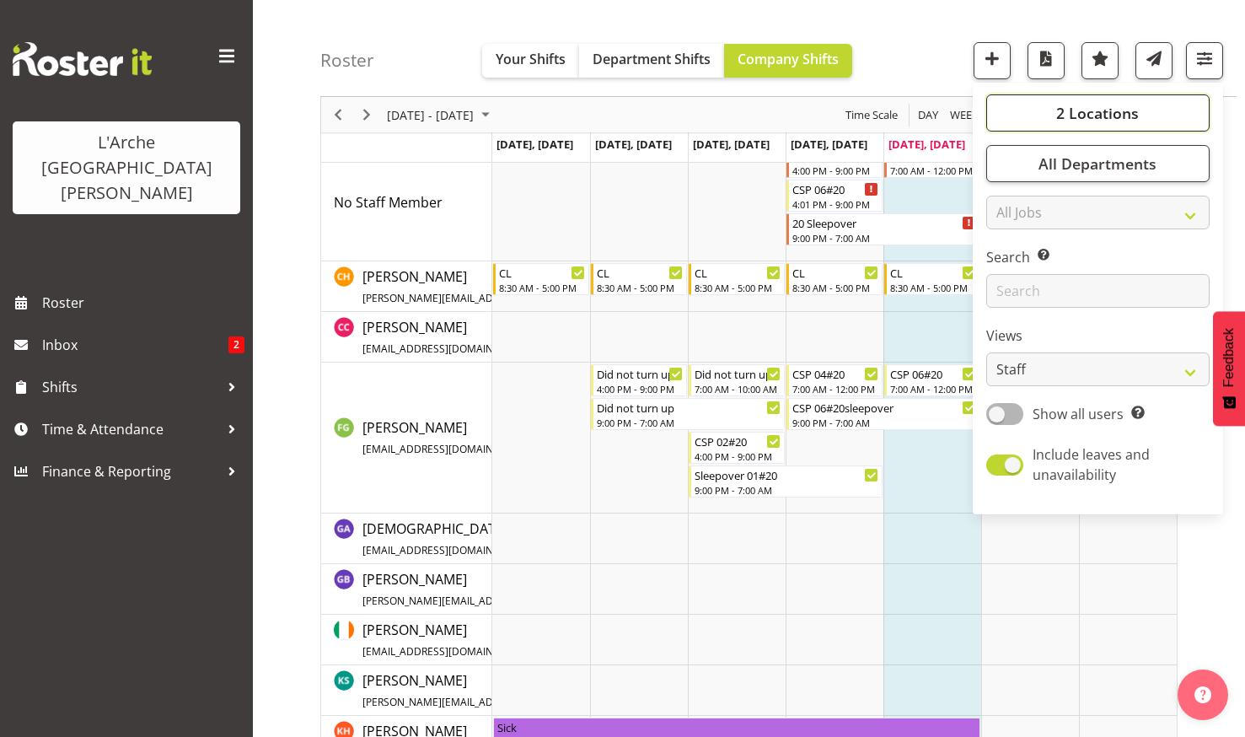
click at [1076, 105] on span "2 Locations" at bounding box center [1097, 113] width 83 height 20
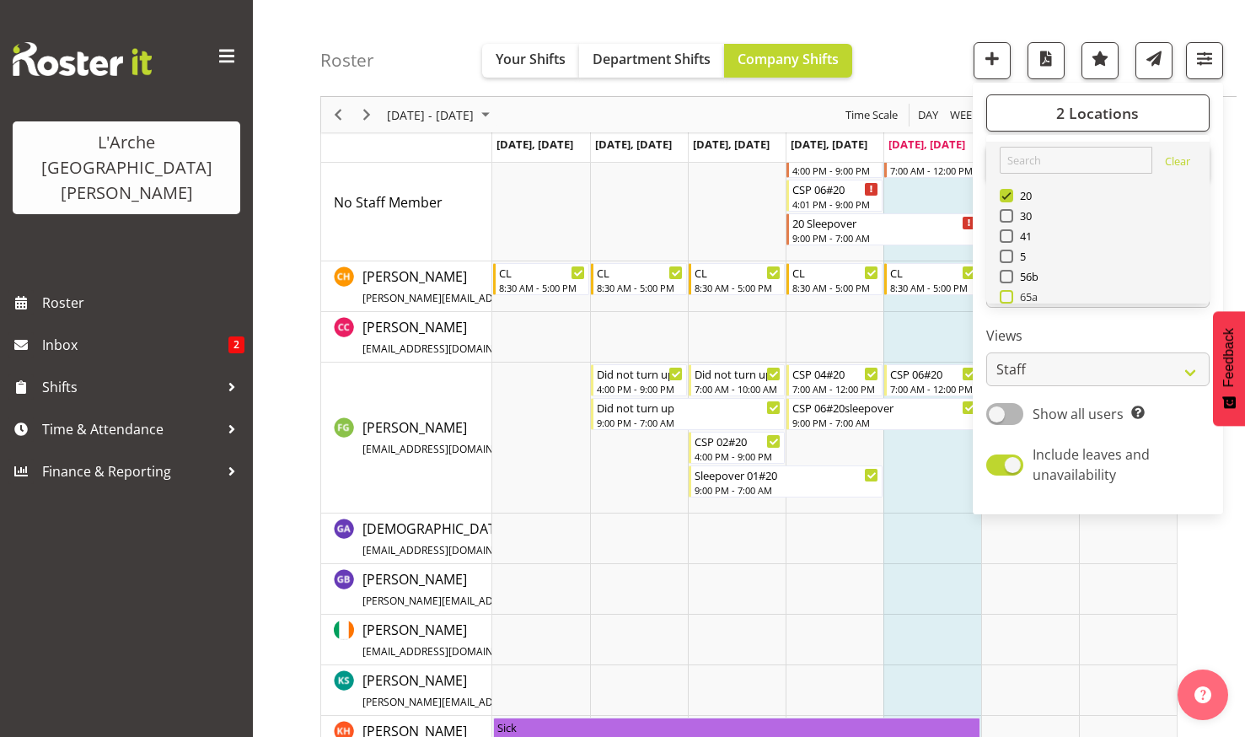
drag, startPoint x: 1008, startPoint y: 293, endPoint x: 1006, endPoint y: 266, distance: 27.0
click at [1008, 293] on span at bounding box center [1006, 296] width 13 height 13
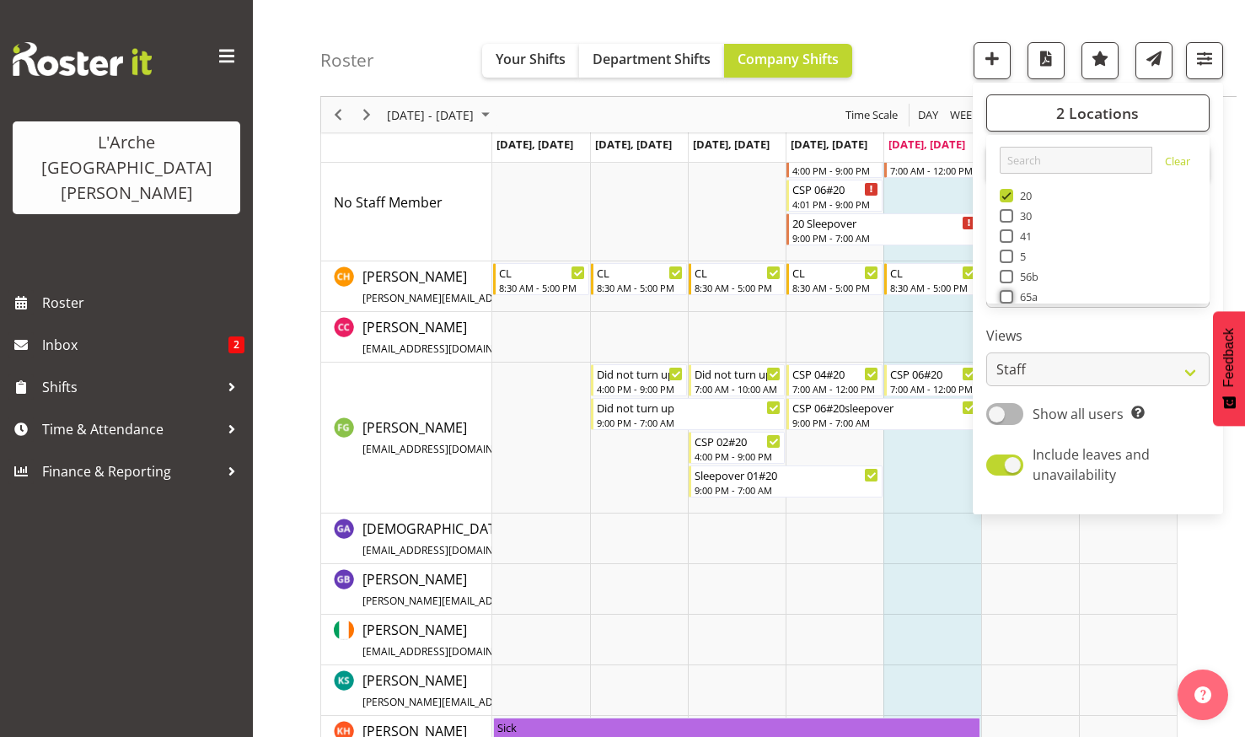
click at [1008, 293] on input "65a" at bounding box center [1005, 297] width 11 height 11
checkbox input "true"
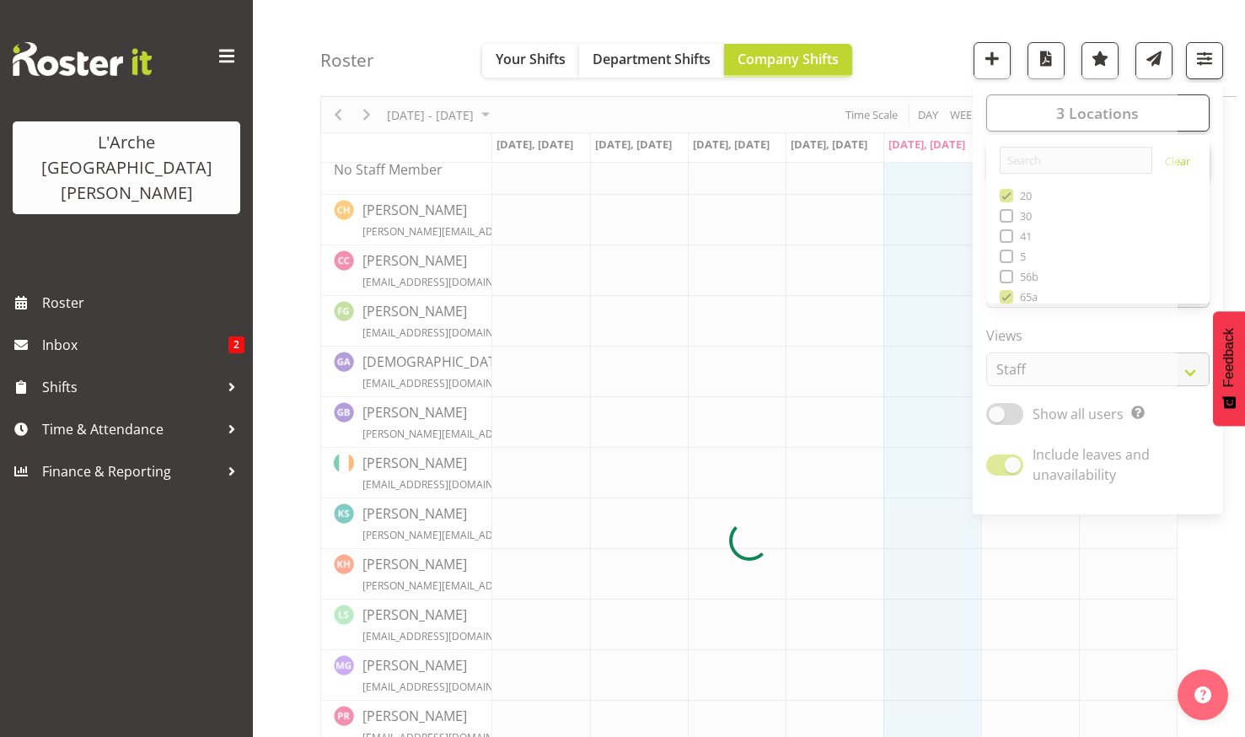
click at [1006, 234] on div at bounding box center [748, 540] width 857 height 930
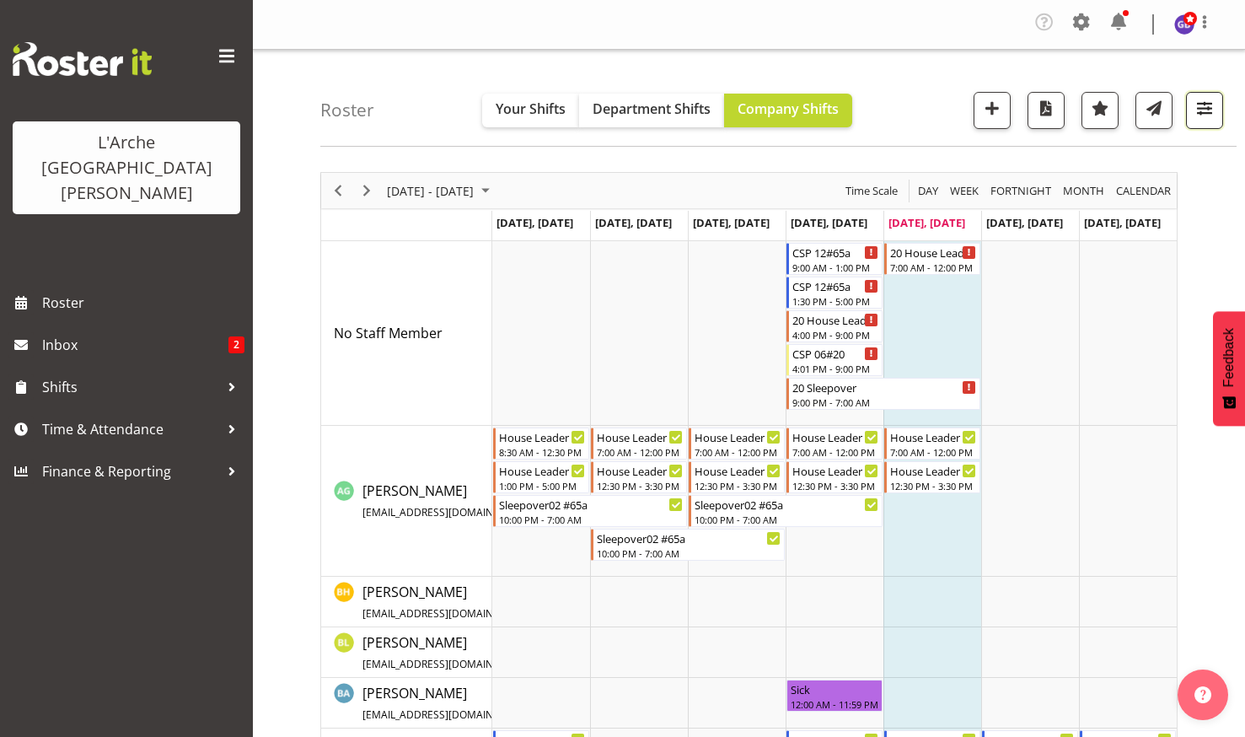
click at [1200, 98] on span "button" at bounding box center [1205, 108] width 22 height 22
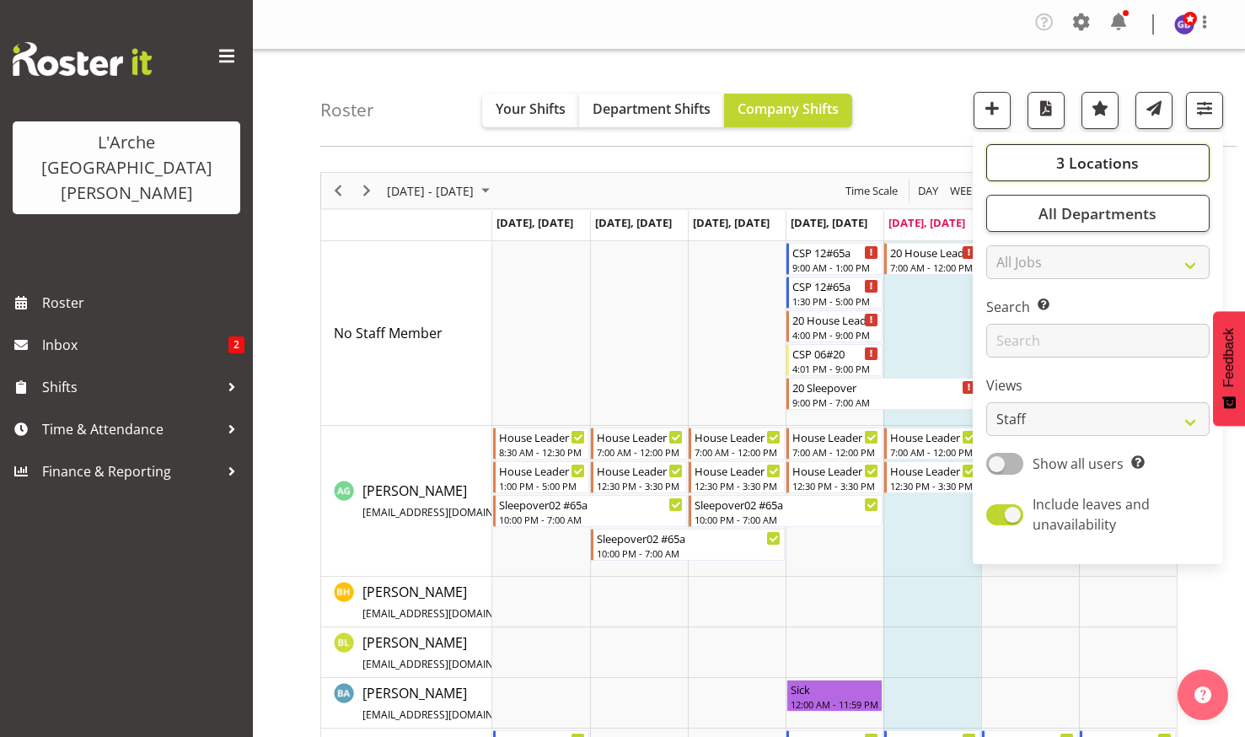
click at [1095, 153] on span "3 Locations" at bounding box center [1097, 163] width 83 height 20
drag, startPoint x: 1008, startPoint y: 242, endPoint x: 1008, endPoint y: 250, distance: 8.5
click at [1008, 243] on span at bounding box center [1006, 245] width 13 height 13
click at [1008, 243] on input "20" at bounding box center [1005, 245] width 11 height 11
checkbox input "false"
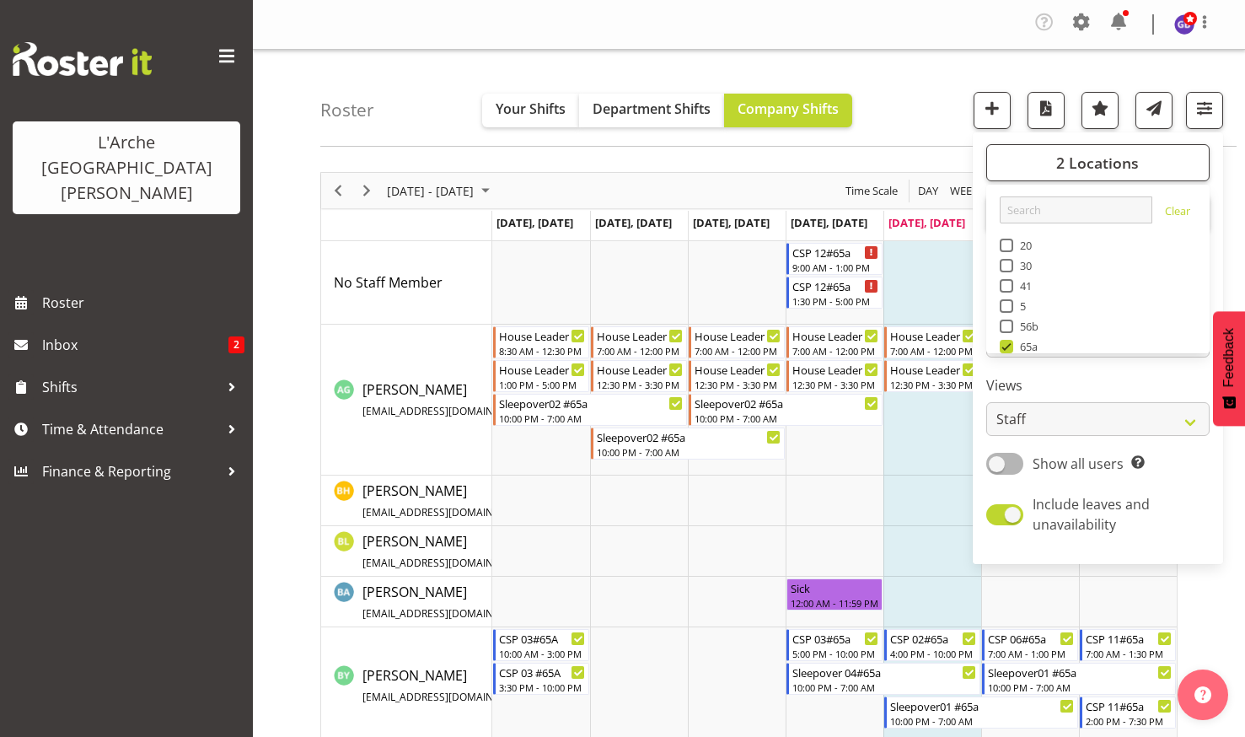
click at [920, 85] on div "Roster Your Shifts Department Shifts Company Shifts 2 Locations Clear 20 30 41 …" at bounding box center [778, 98] width 916 height 97
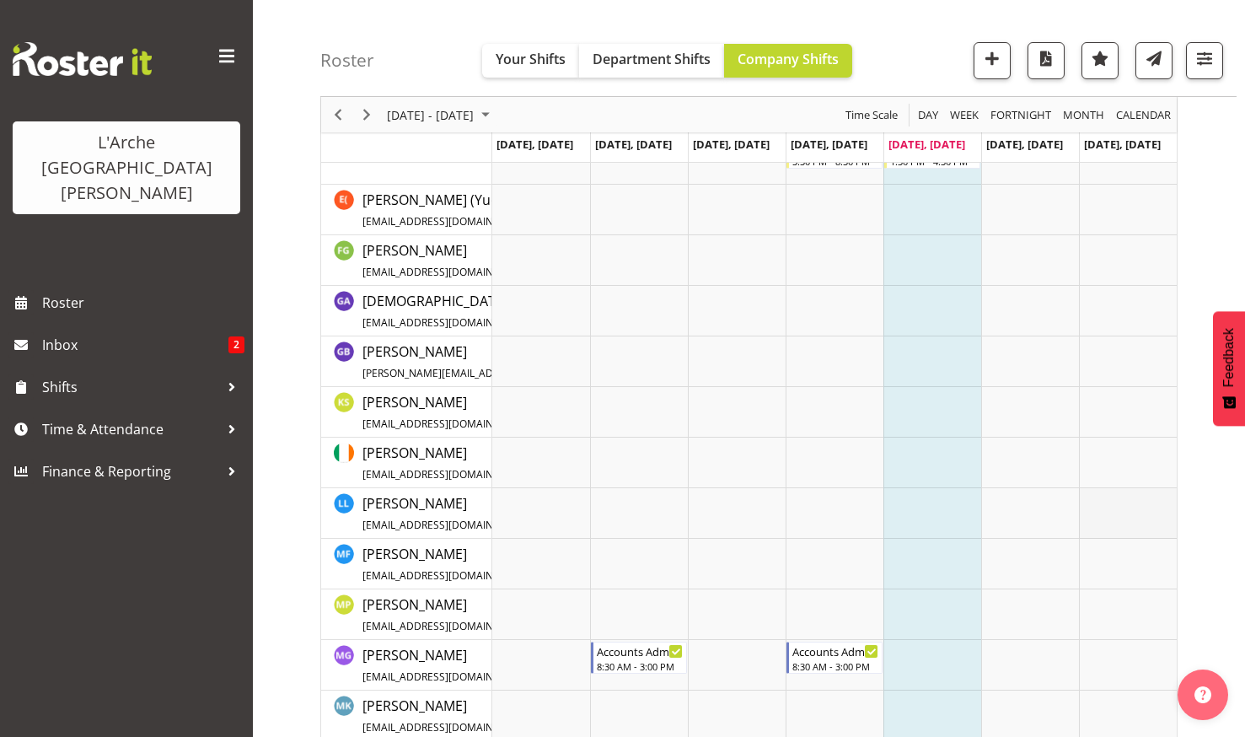
scroll to position [323, 0]
